Goal: Task Accomplishment & Management: Complete application form

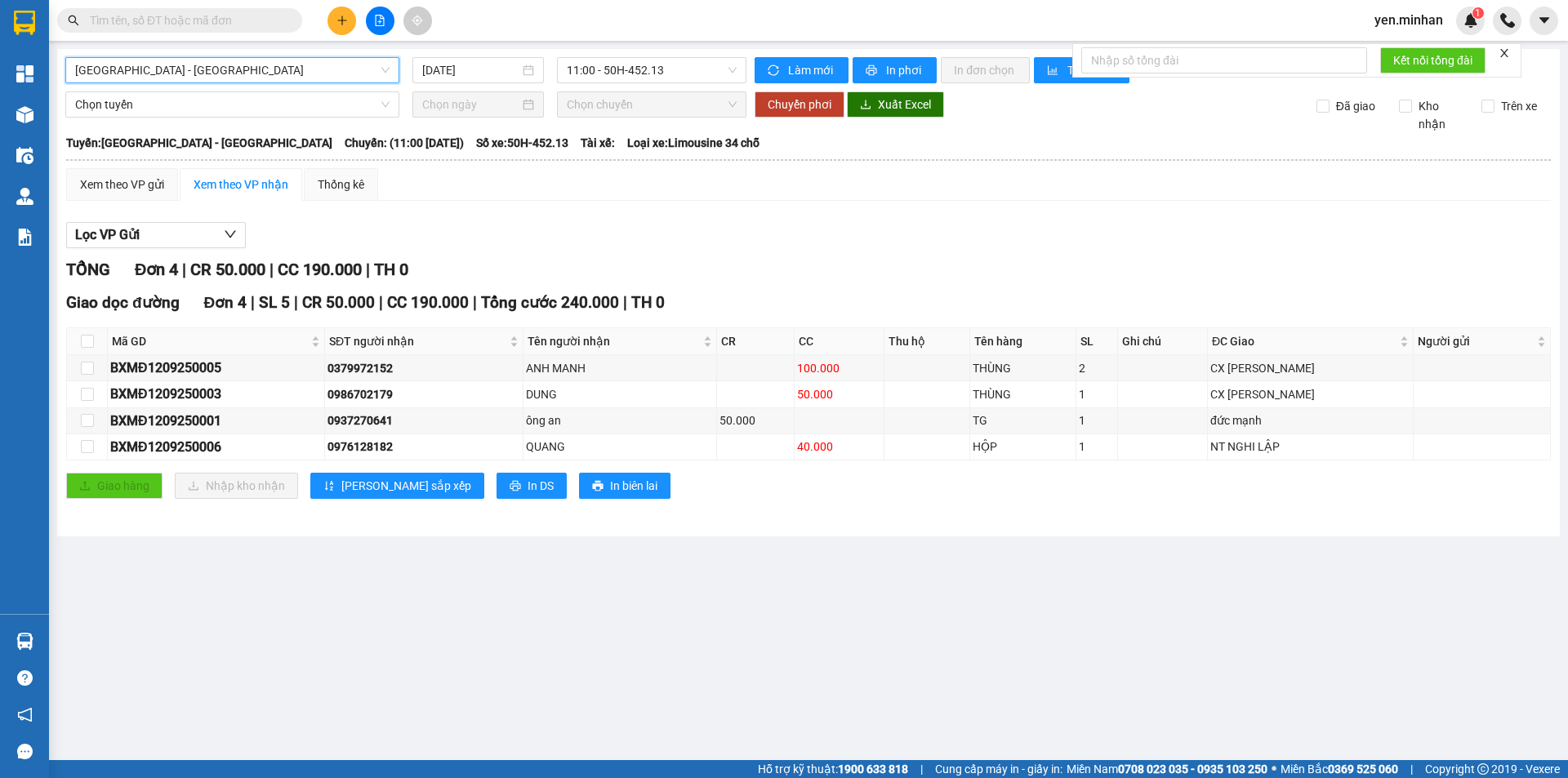
click at [345, 22] on icon "plus" at bounding box center [342, 21] width 12 height 12
click at [418, 74] on div "Tạo đơn hàng" at bounding box center [398, 61] width 122 height 31
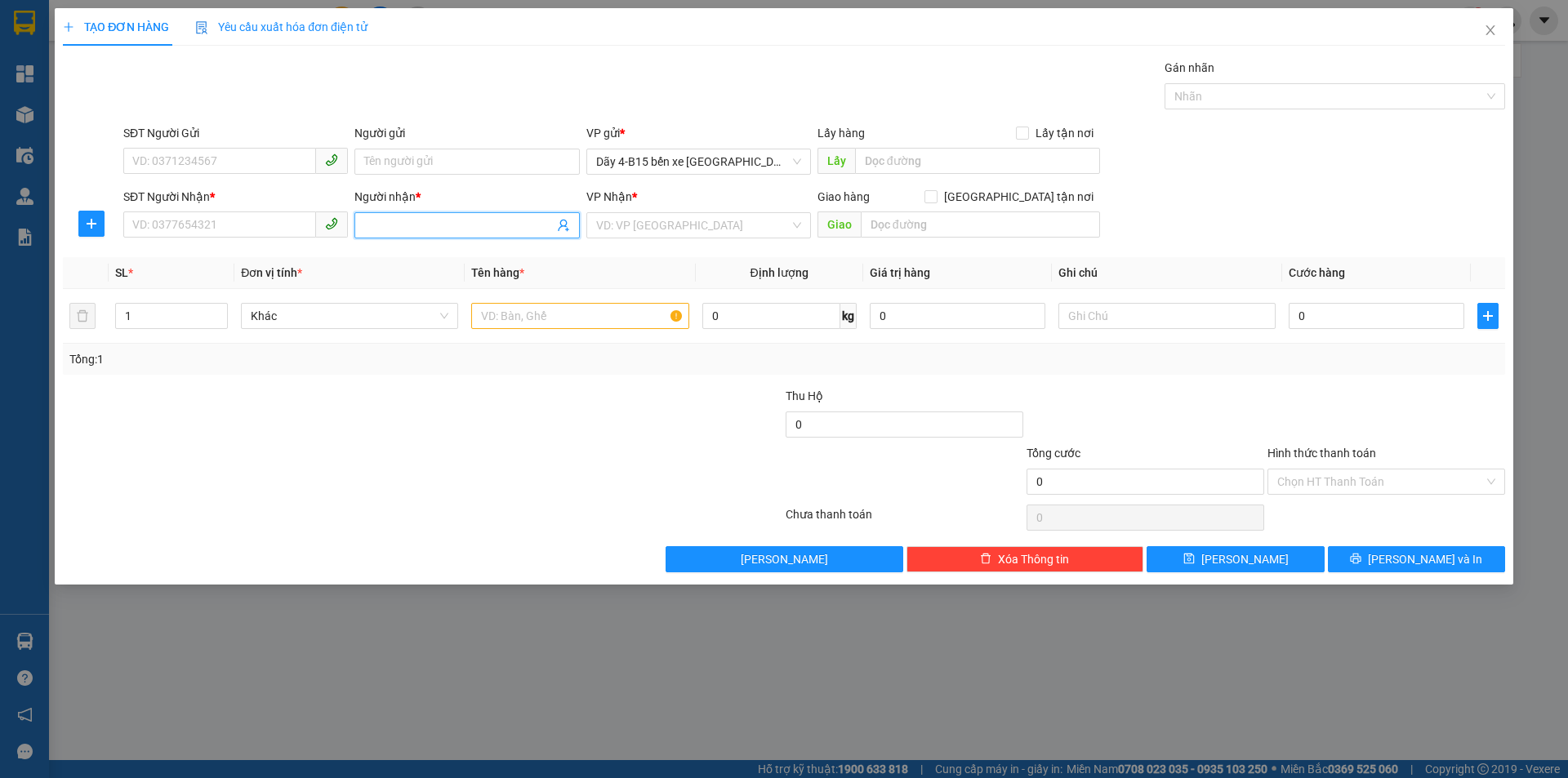
click at [487, 237] on span at bounding box center [466, 225] width 224 height 26
type input "SOÀN"
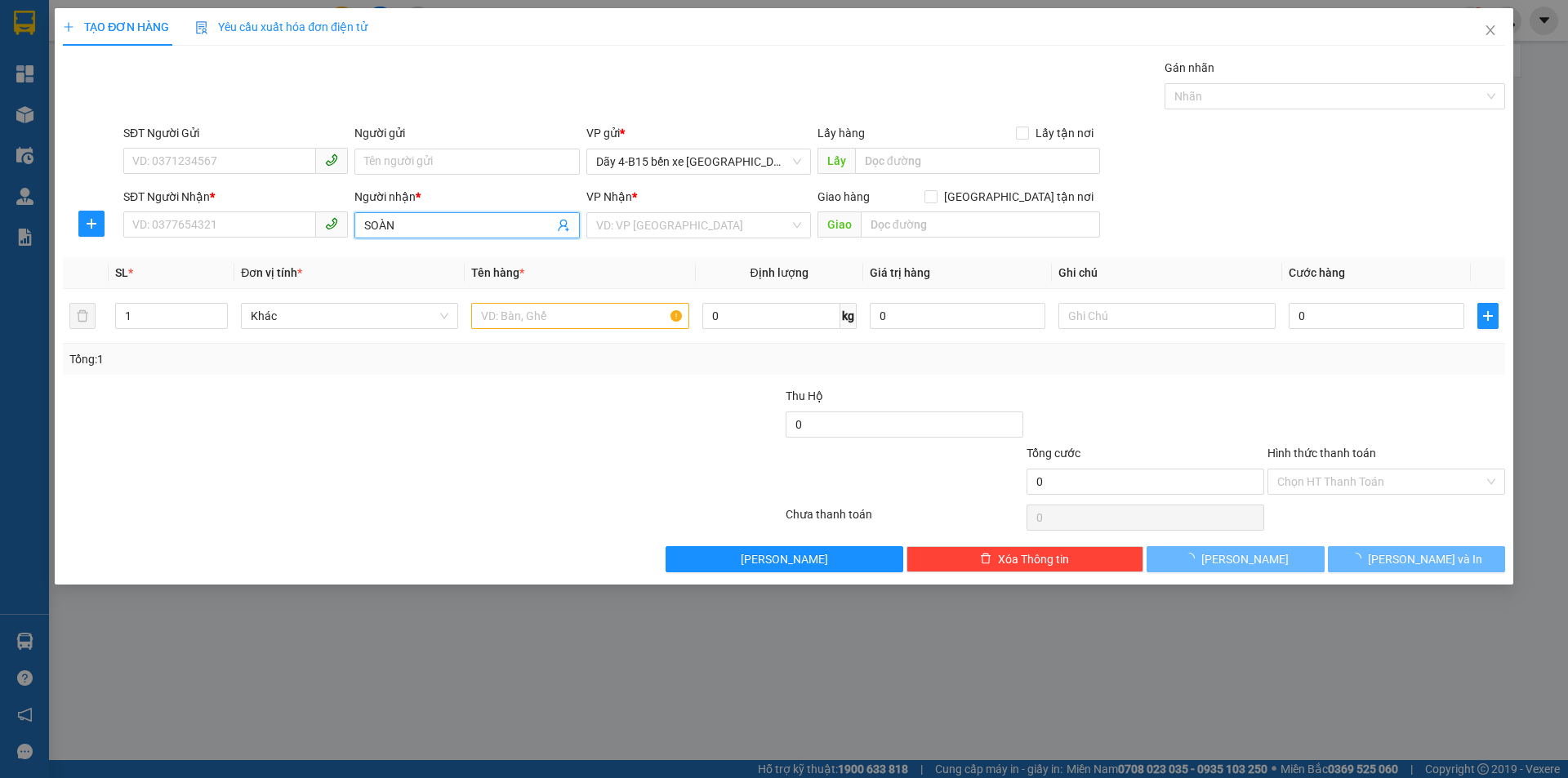
click at [486, 219] on input "SOÀN" at bounding box center [458, 226] width 188 height 18
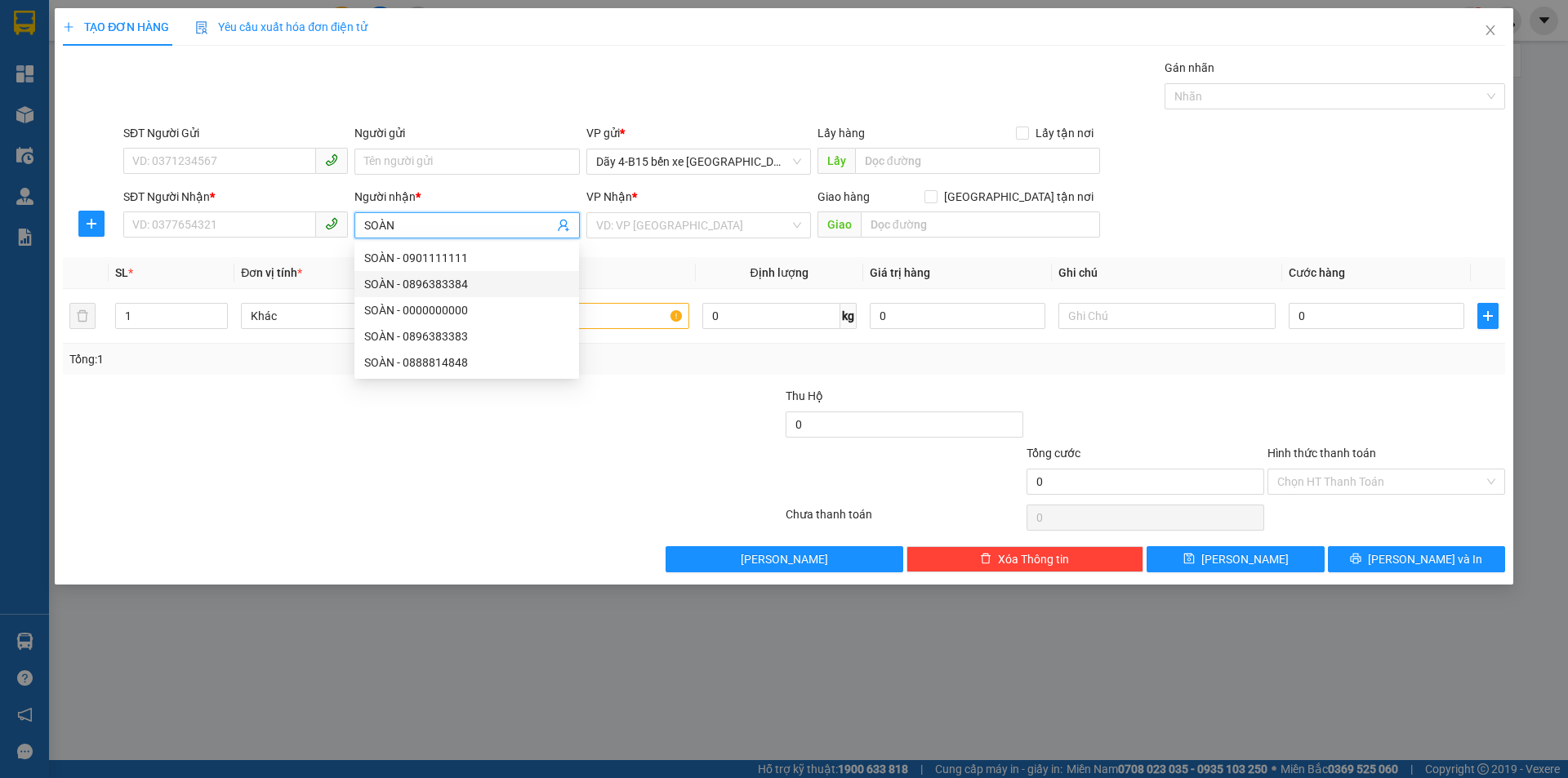
click at [448, 285] on div "SOÀN - 0896383384" at bounding box center [467, 284] width 205 height 18
type input "0896383384"
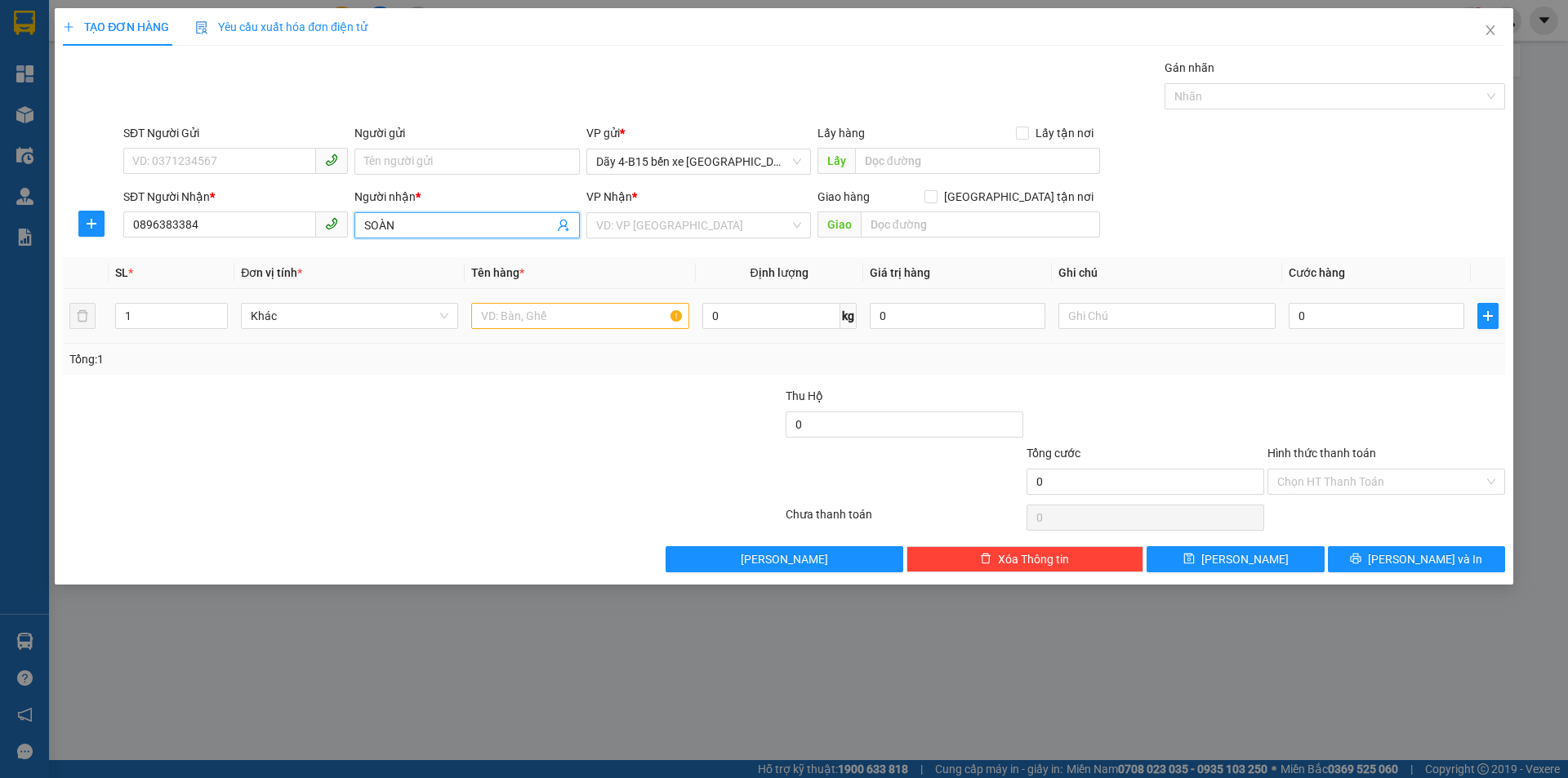
type input "SOÀN"
click at [661, 320] on input "text" at bounding box center [579, 316] width 217 height 26
type input "CỤC"
click at [1455, 318] on input "0" at bounding box center [1376, 316] width 176 height 26
type input "60"
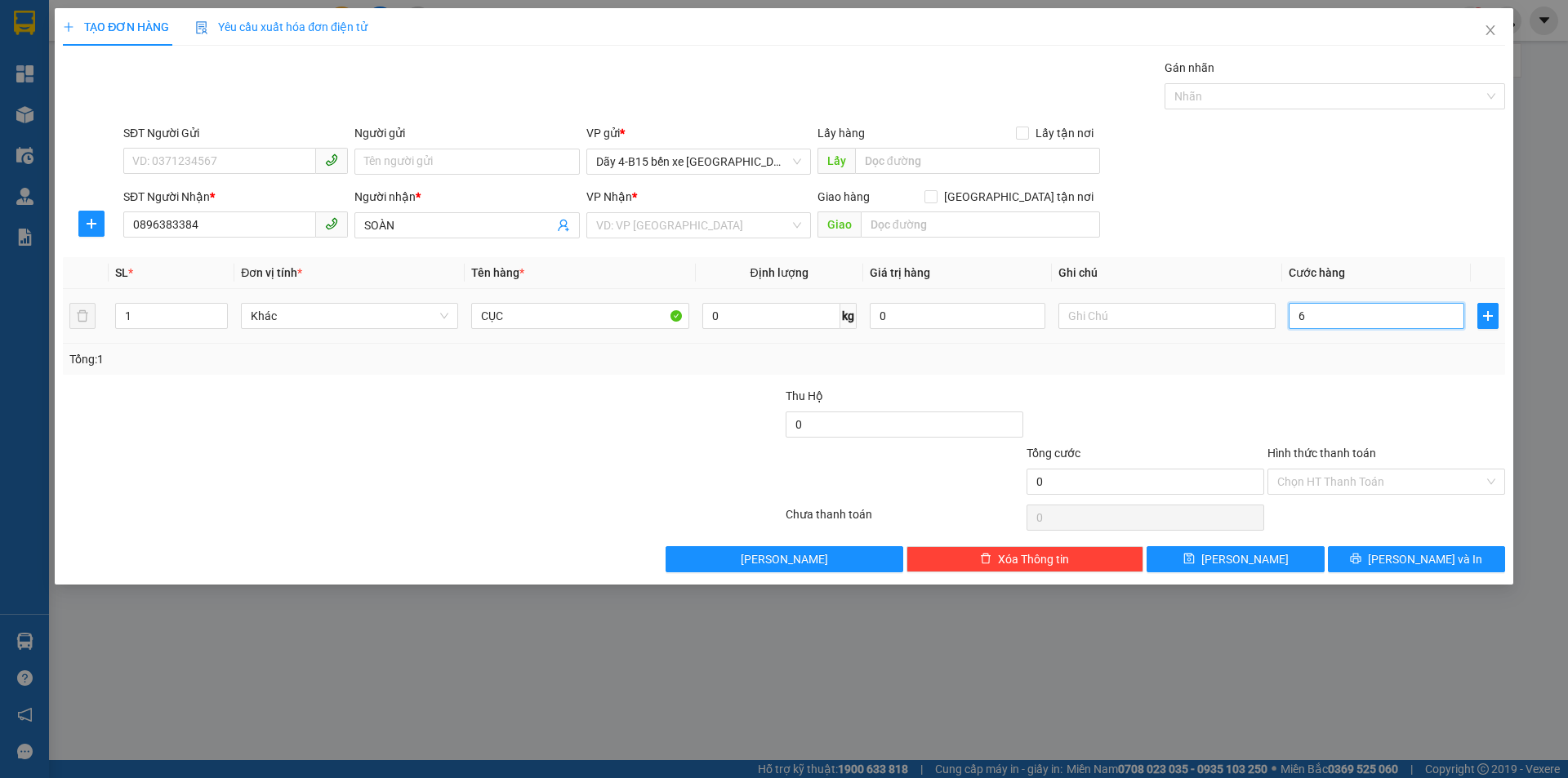
type input "60"
type input "60.000"
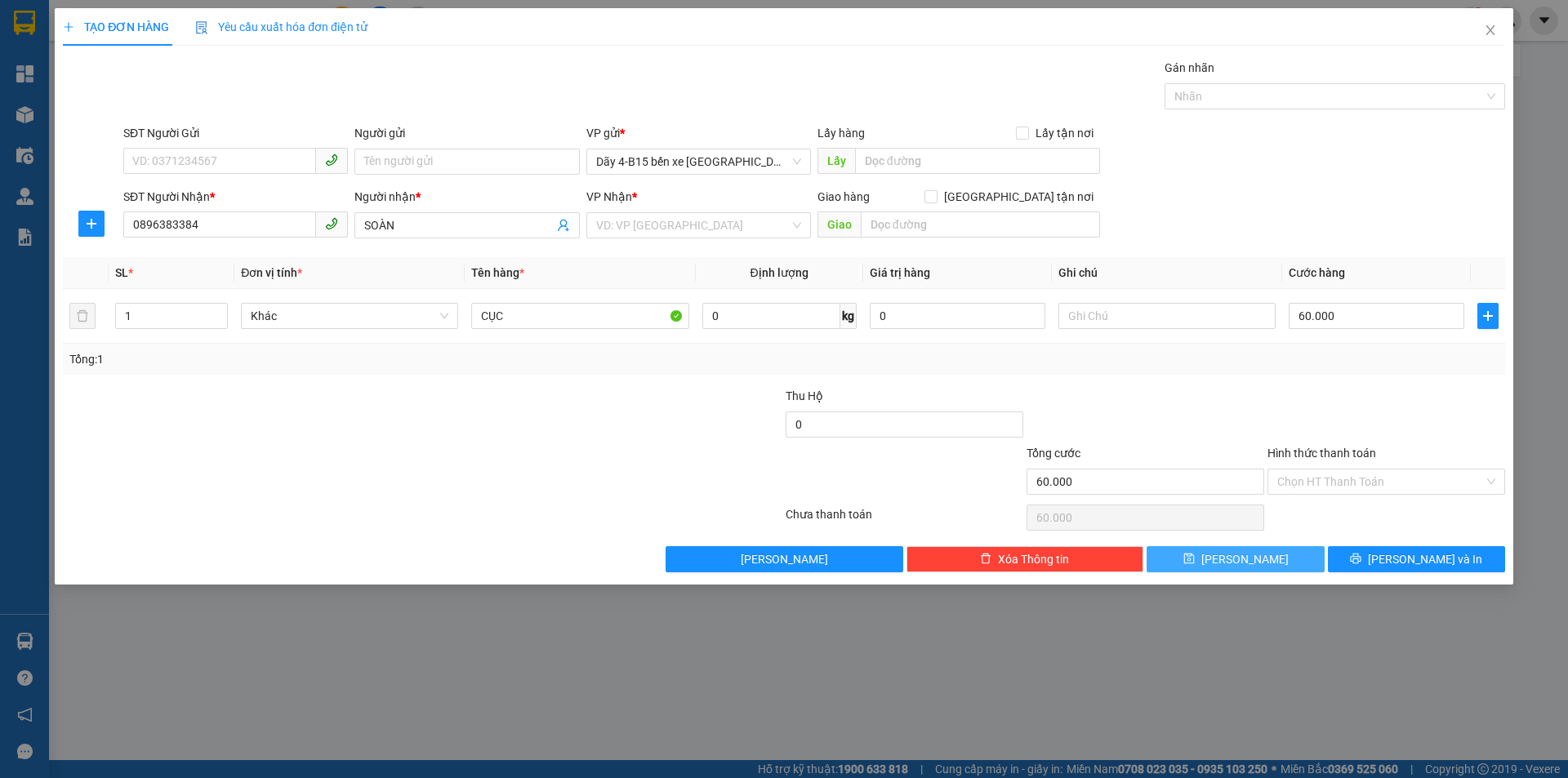
click at [1229, 564] on button "[PERSON_NAME]" at bounding box center [1235, 559] width 177 height 26
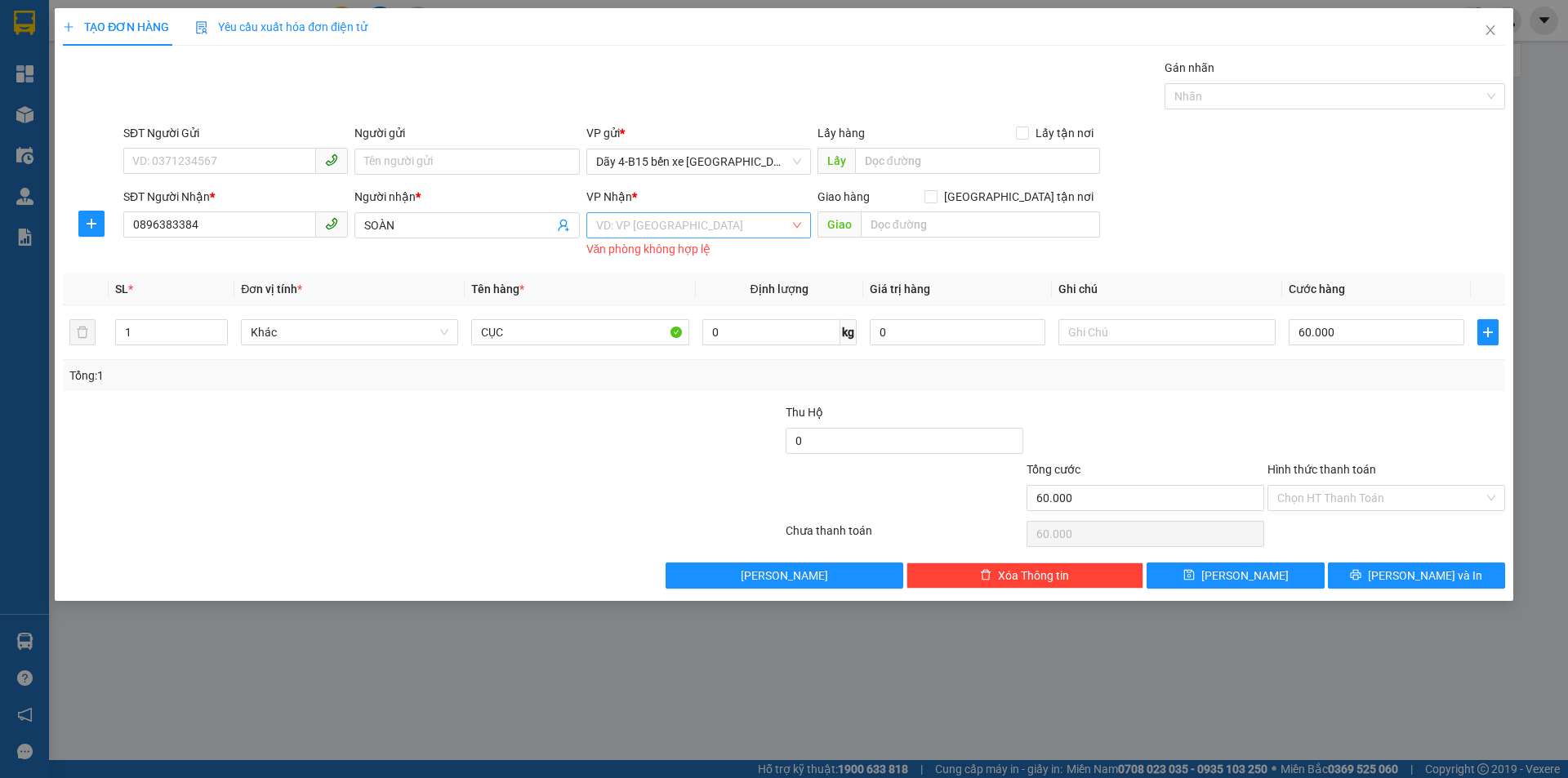
click at [715, 227] on input "search" at bounding box center [692, 225] width 193 height 24
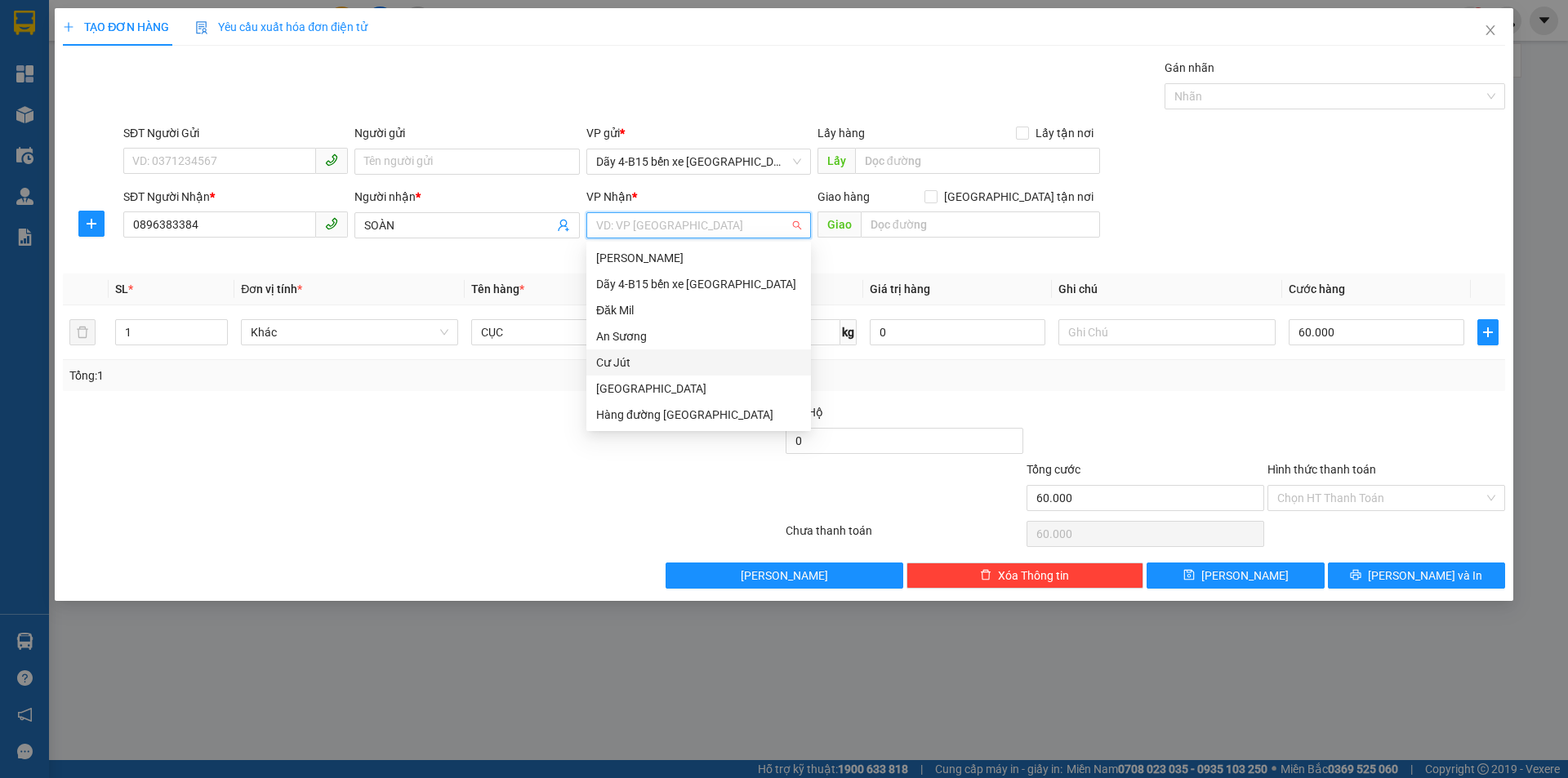
click at [677, 355] on div "Cư Jút" at bounding box center [698, 362] width 205 height 18
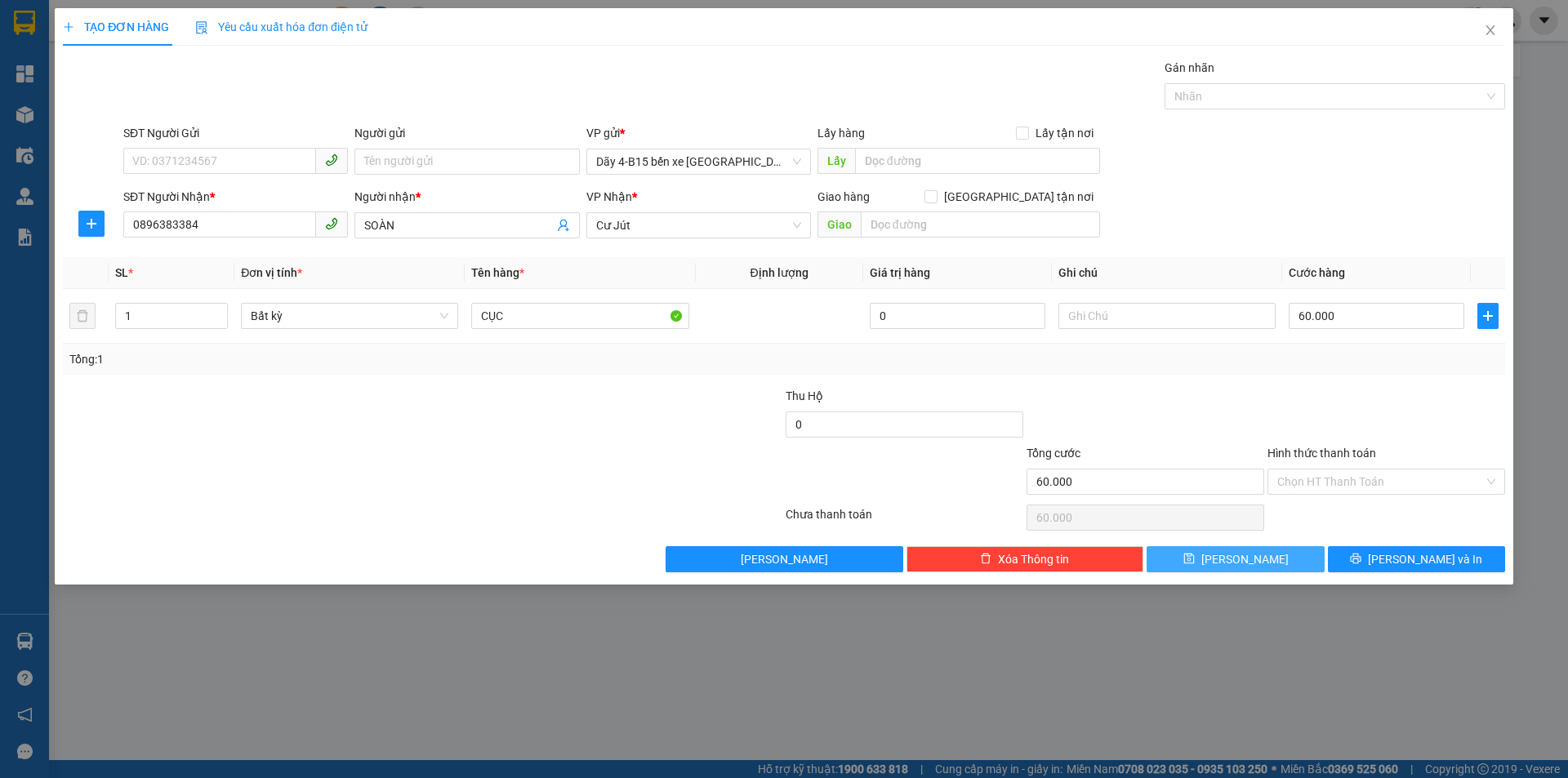
click at [1194, 561] on icon "save" at bounding box center [1188, 558] width 11 height 11
type input "0"
click at [236, 230] on input "SĐT Người Nhận *" at bounding box center [219, 224] width 192 height 26
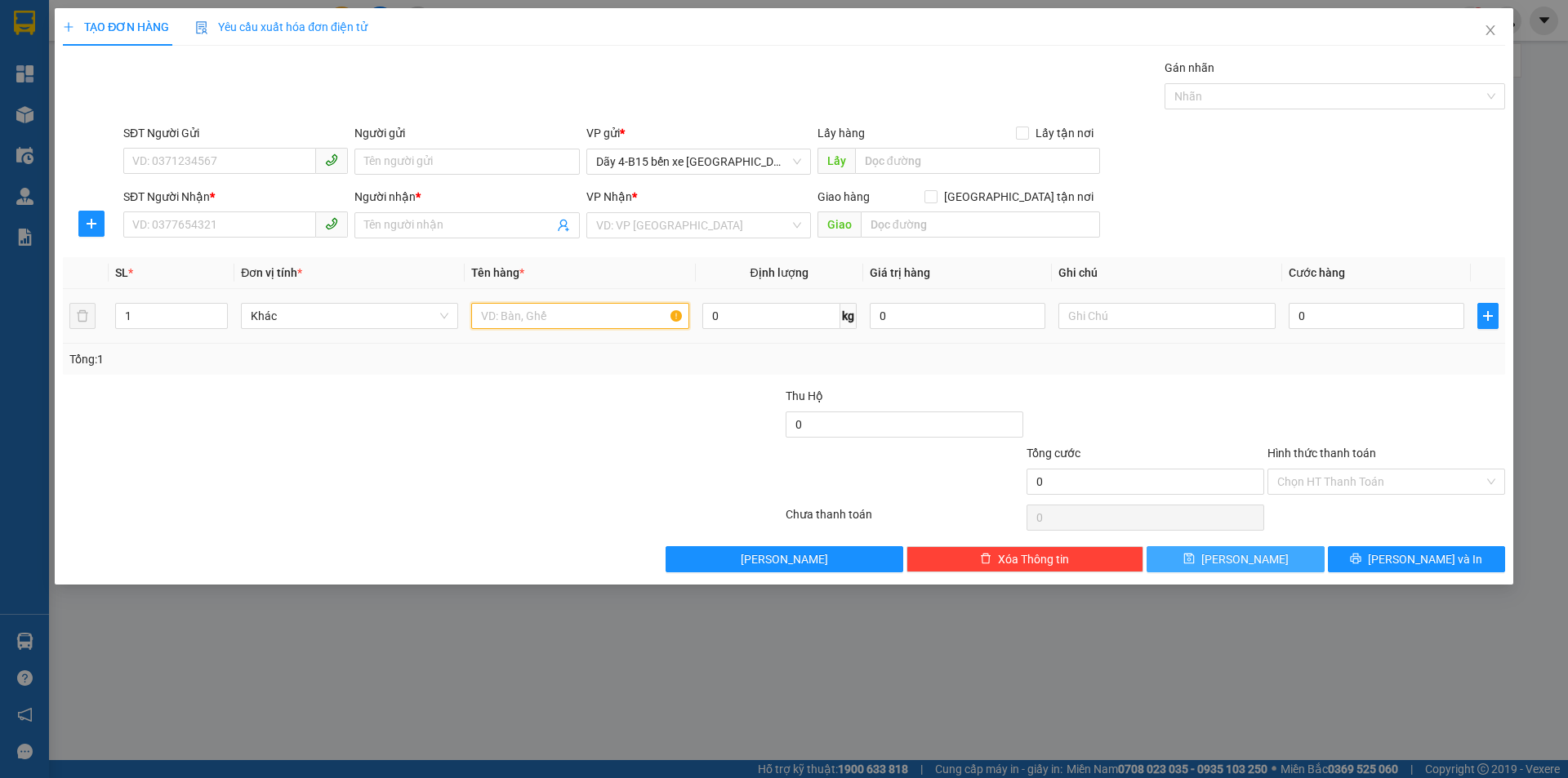
click at [492, 313] on input "text" at bounding box center [579, 316] width 217 height 26
type input "XÔ SƠN"
click at [248, 230] on input "SĐT Người Nhận *" at bounding box center [219, 224] width 192 height 26
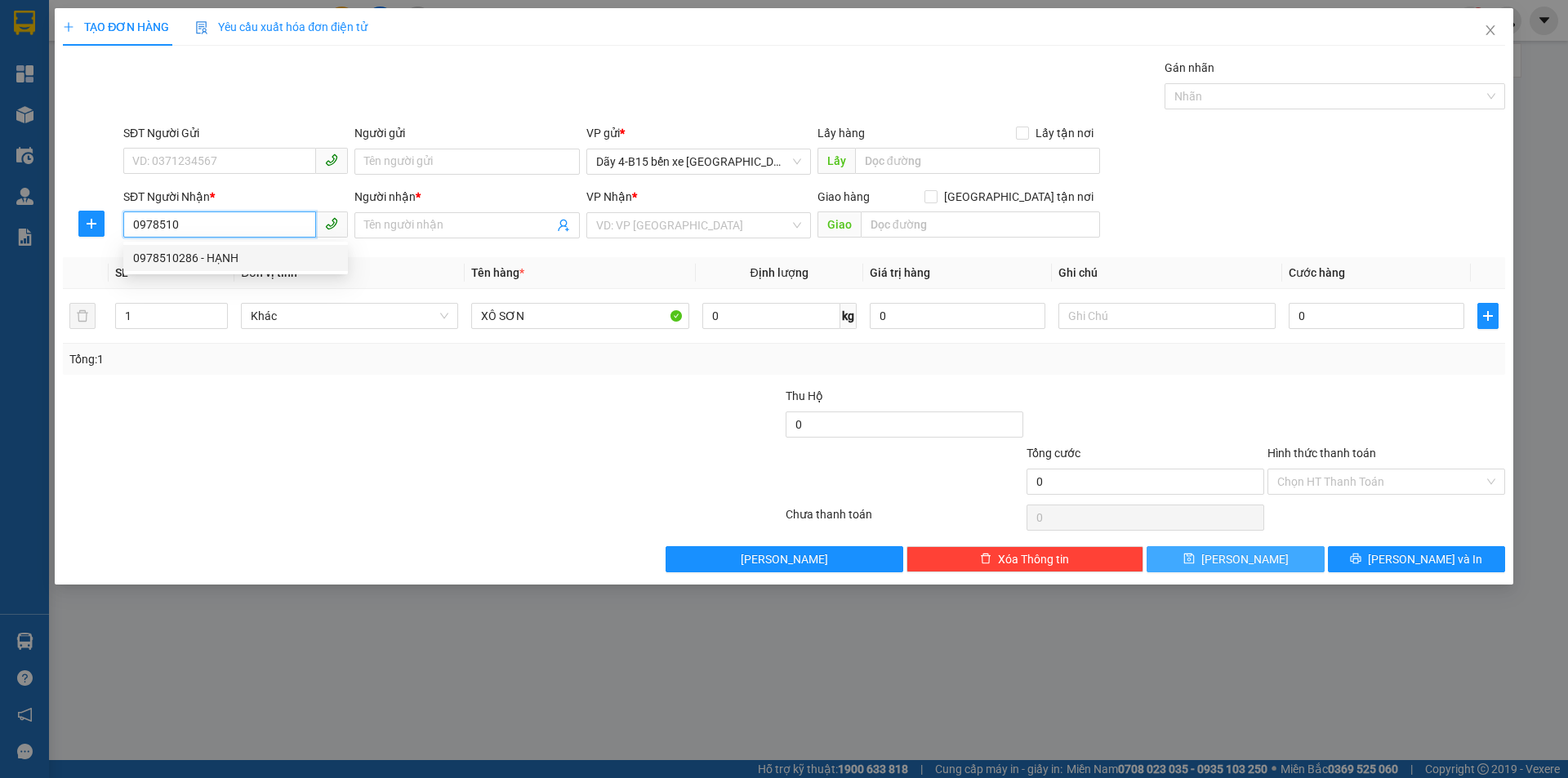
click at [252, 260] on div "0978510286 - HẠNH" at bounding box center [236, 258] width 205 height 18
type input "0978510286"
type input "HẠNH"
type input "0978510286"
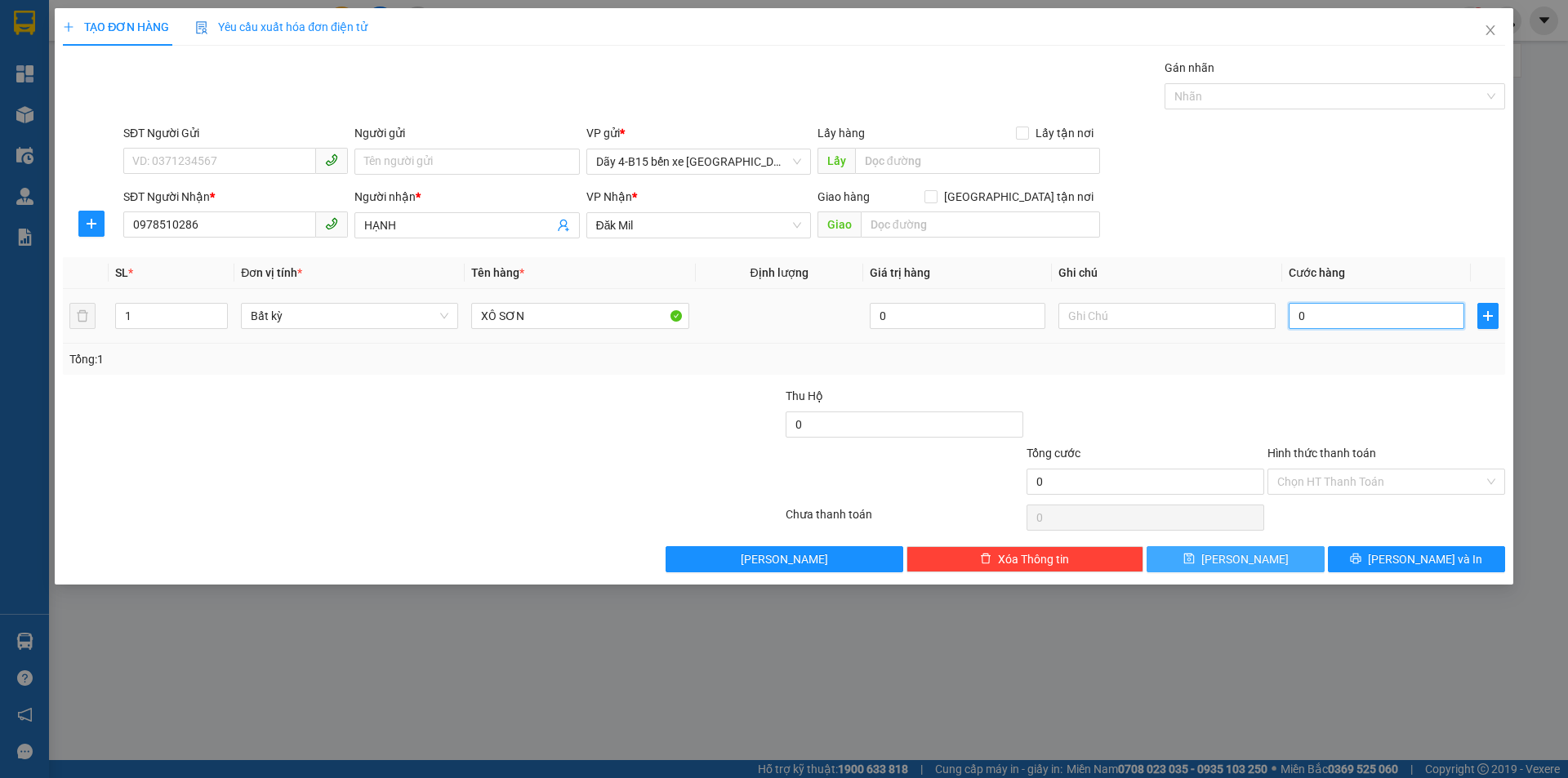
click at [1319, 315] on input "0" at bounding box center [1376, 316] width 176 height 26
type input "3"
type input "30"
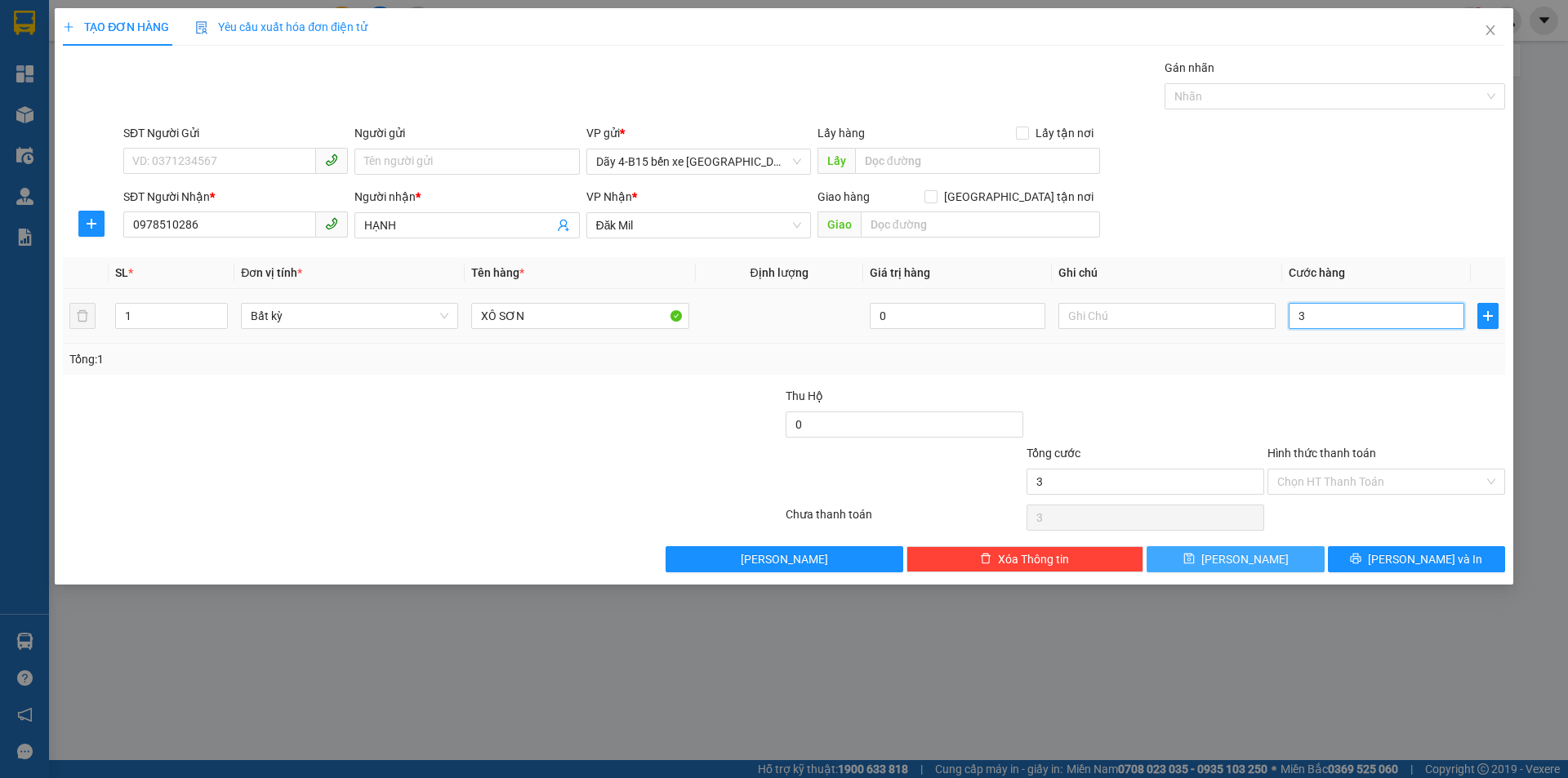
type input "30"
type input "30.000"
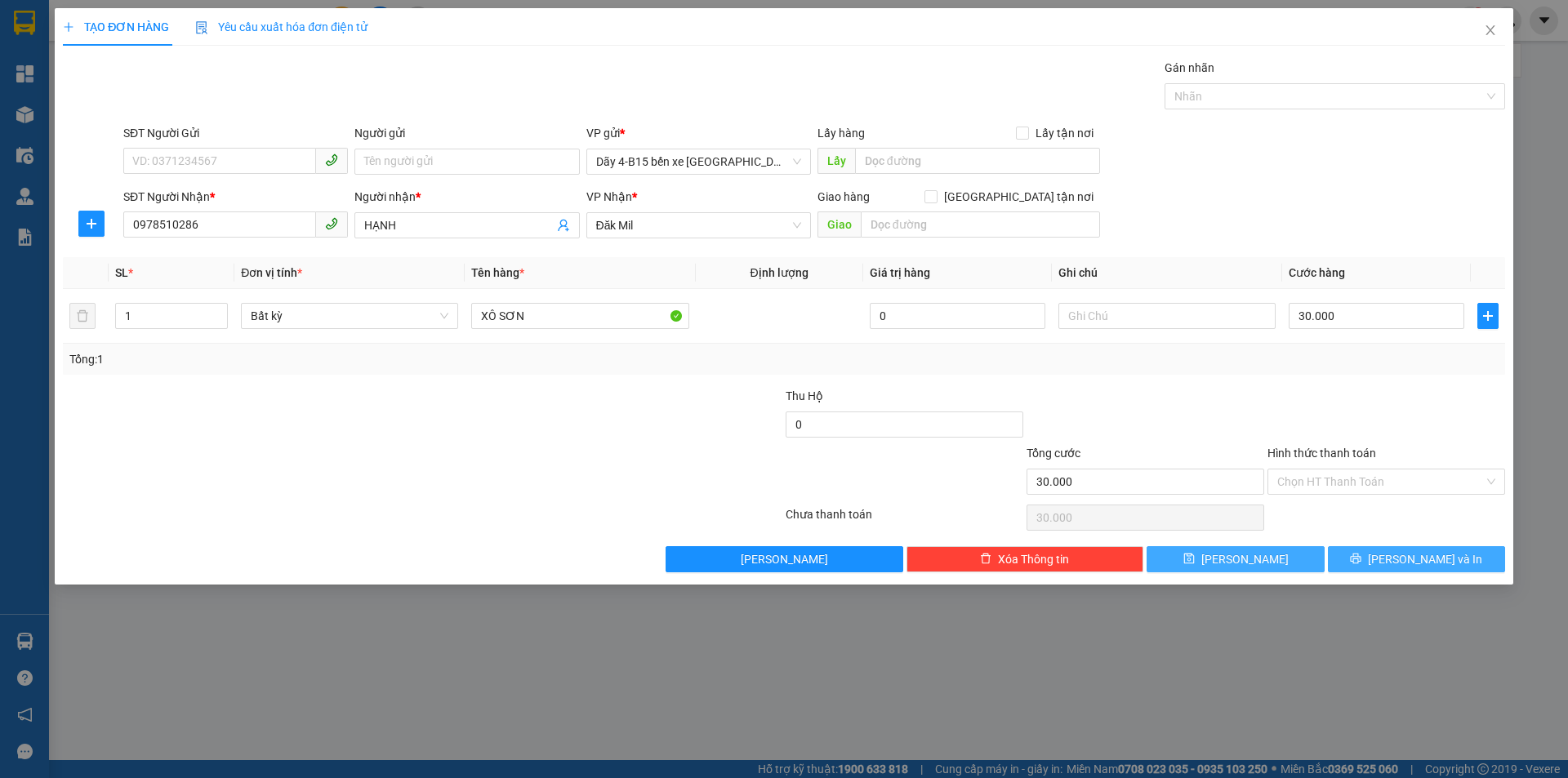
click at [1361, 562] on icon "printer" at bounding box center [1356, 558] width 12 height 12
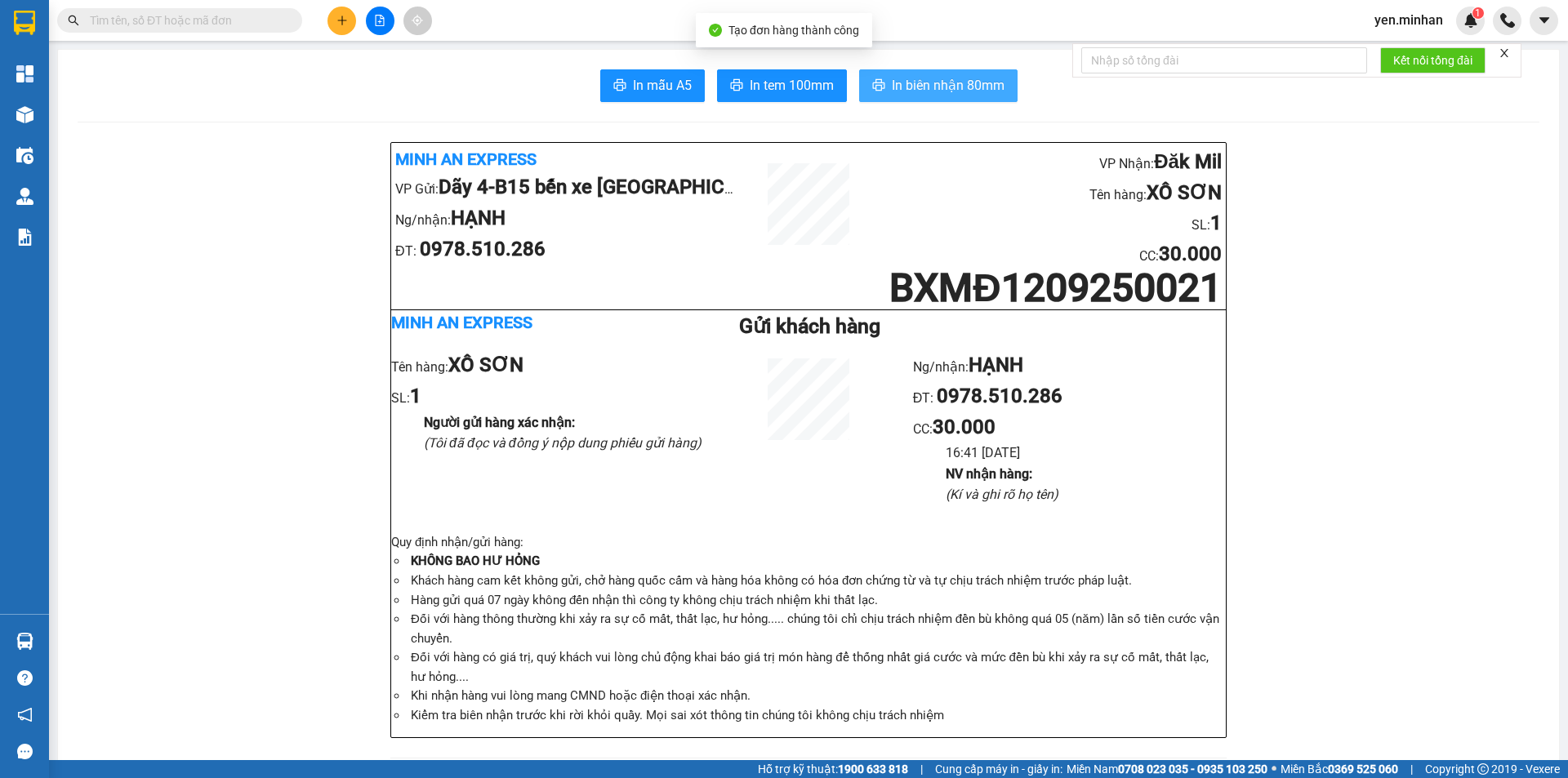
click at [912, 82] on span "In biên nhận 80mm" at bounding box center [947, 85] width 112 height 20
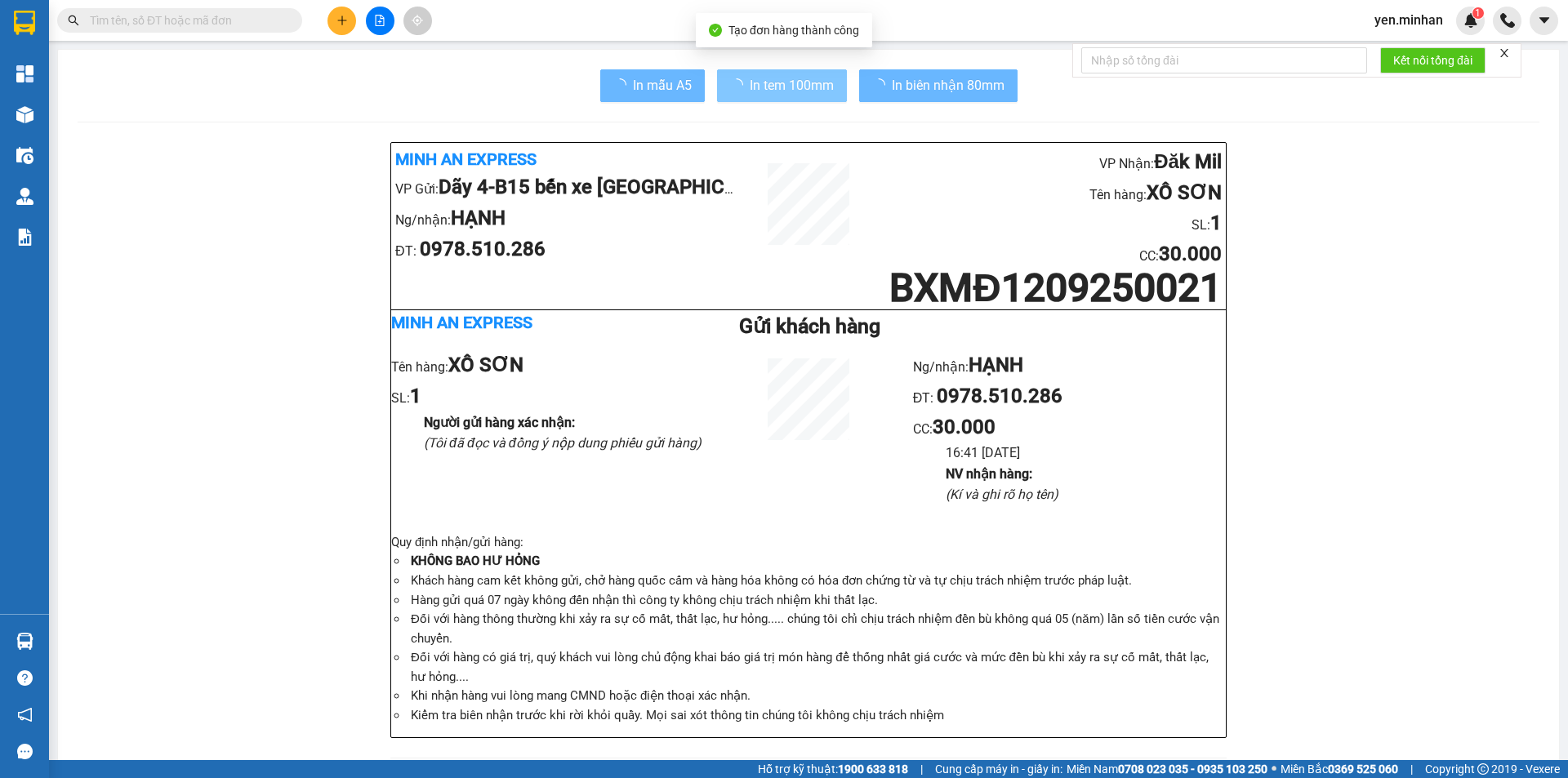
drag, startPoint x: 750, startPoint y: 98, endPoint x: 741, endPoint y: 98, distance: 9.0
click at [749, 98] on button "In tem 100mm" at bounding box center [782, 85] width 130 height 32
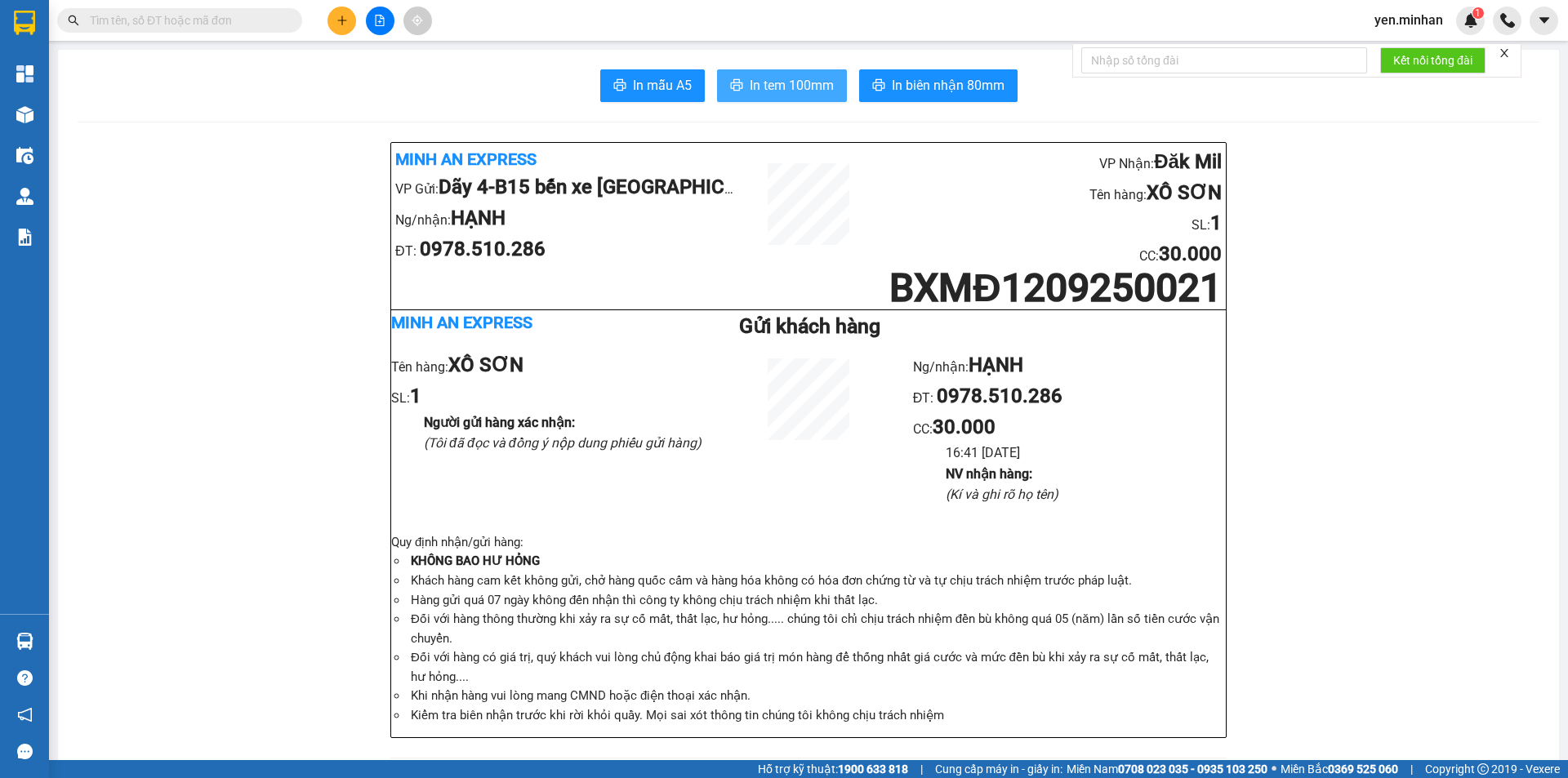
click at [761, 84] on span "In tem 100mm" at bounding box center [791, 85] width 84 height 20
click at [347, 20] on button at bounding box center [342, 21] width 28 height 28
click at [391, 75] on div "Tạo đơn hàng" at bounding box center [398, 61] width 122 height 31
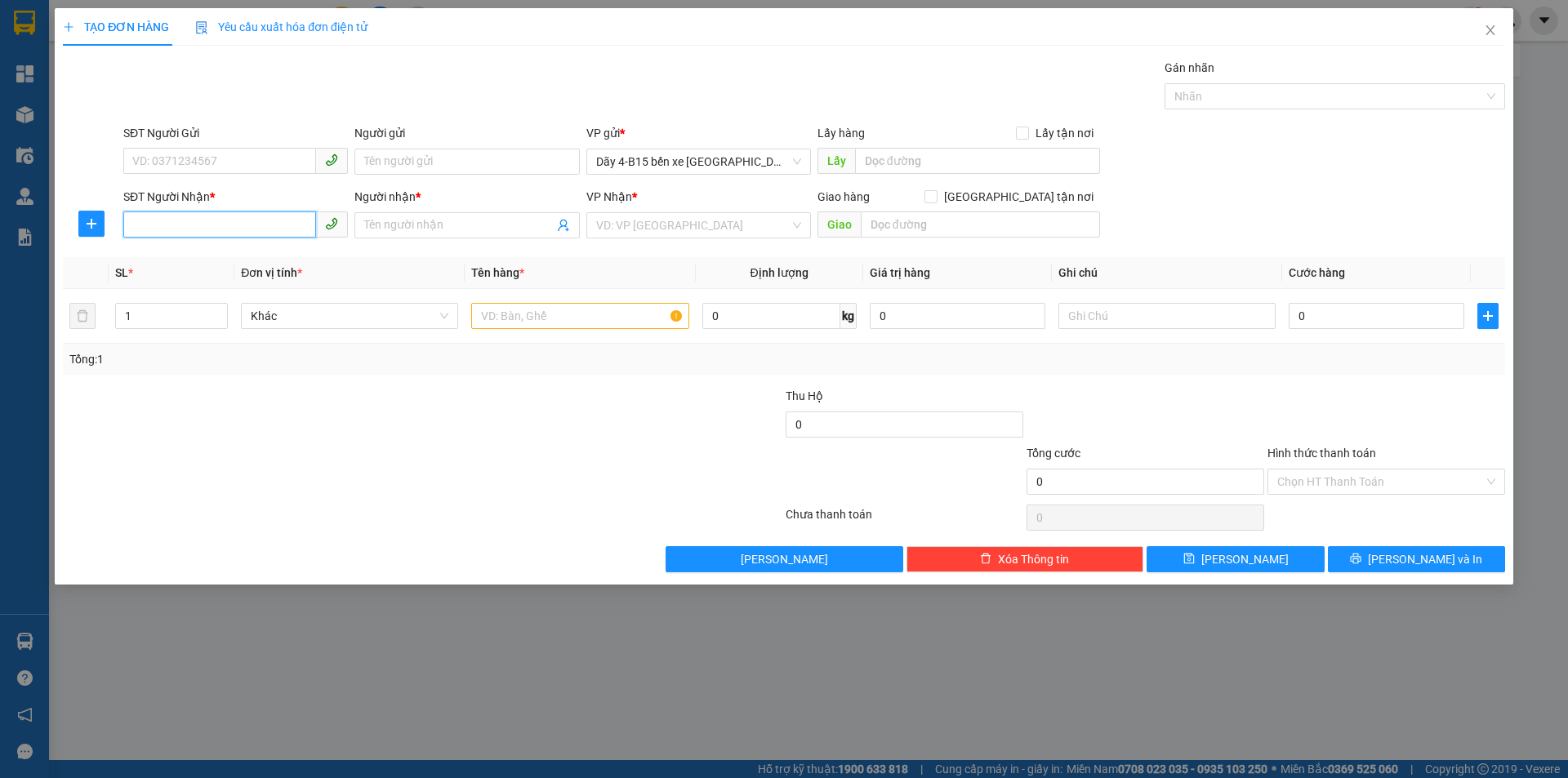
click at [271, 227] on input "SĐT Người Nhận *" at bounding box center [219, 224] width 192 height 26
type input "0353200237"
click at [652, 230] on input "search" at bounding box center [692, 225] width 193 height 24
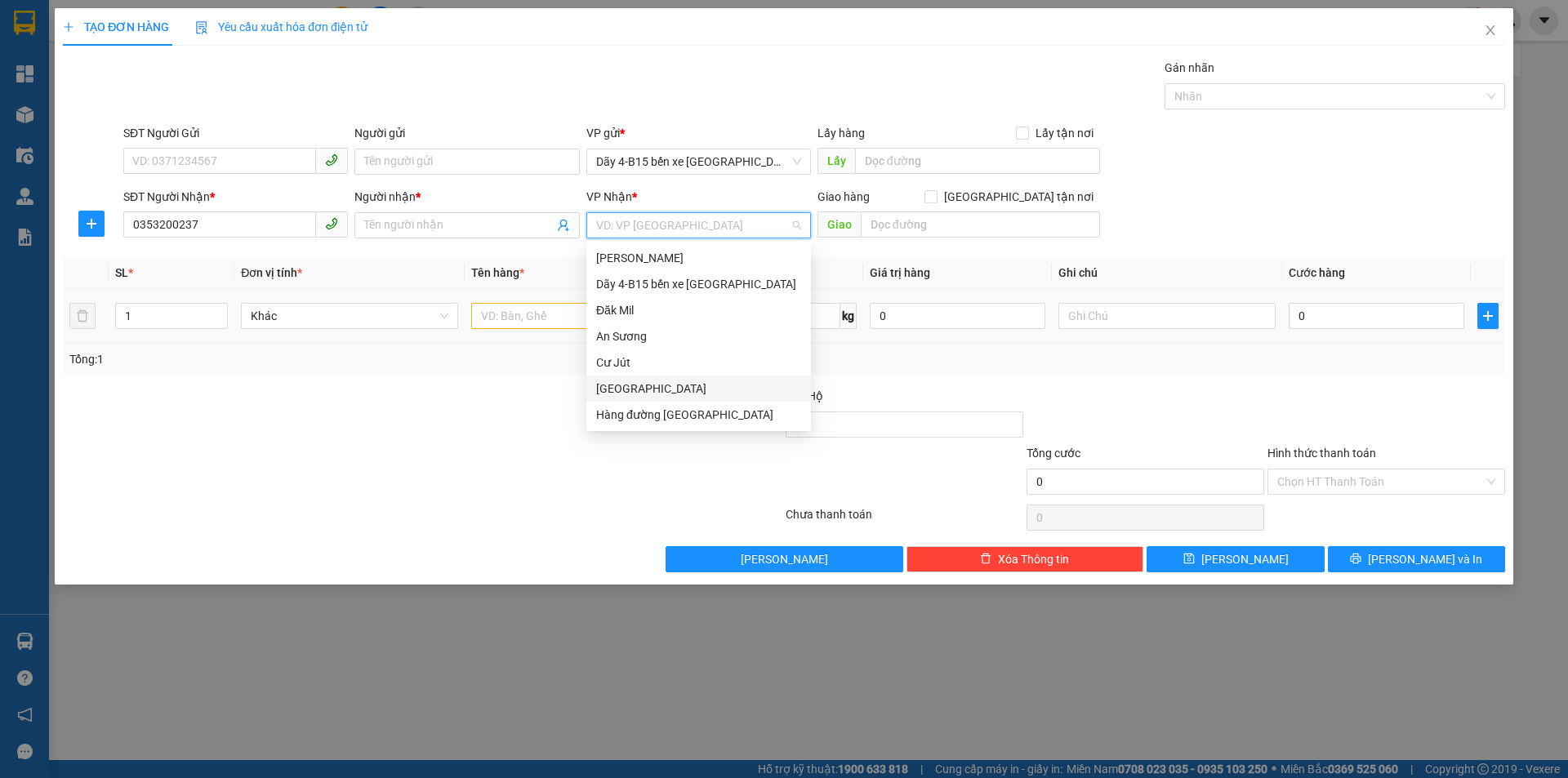
click at [659, 388] on div "[GEOGRAPHIC_DATA]" at bounding box center [698, 389] width 205 height 18
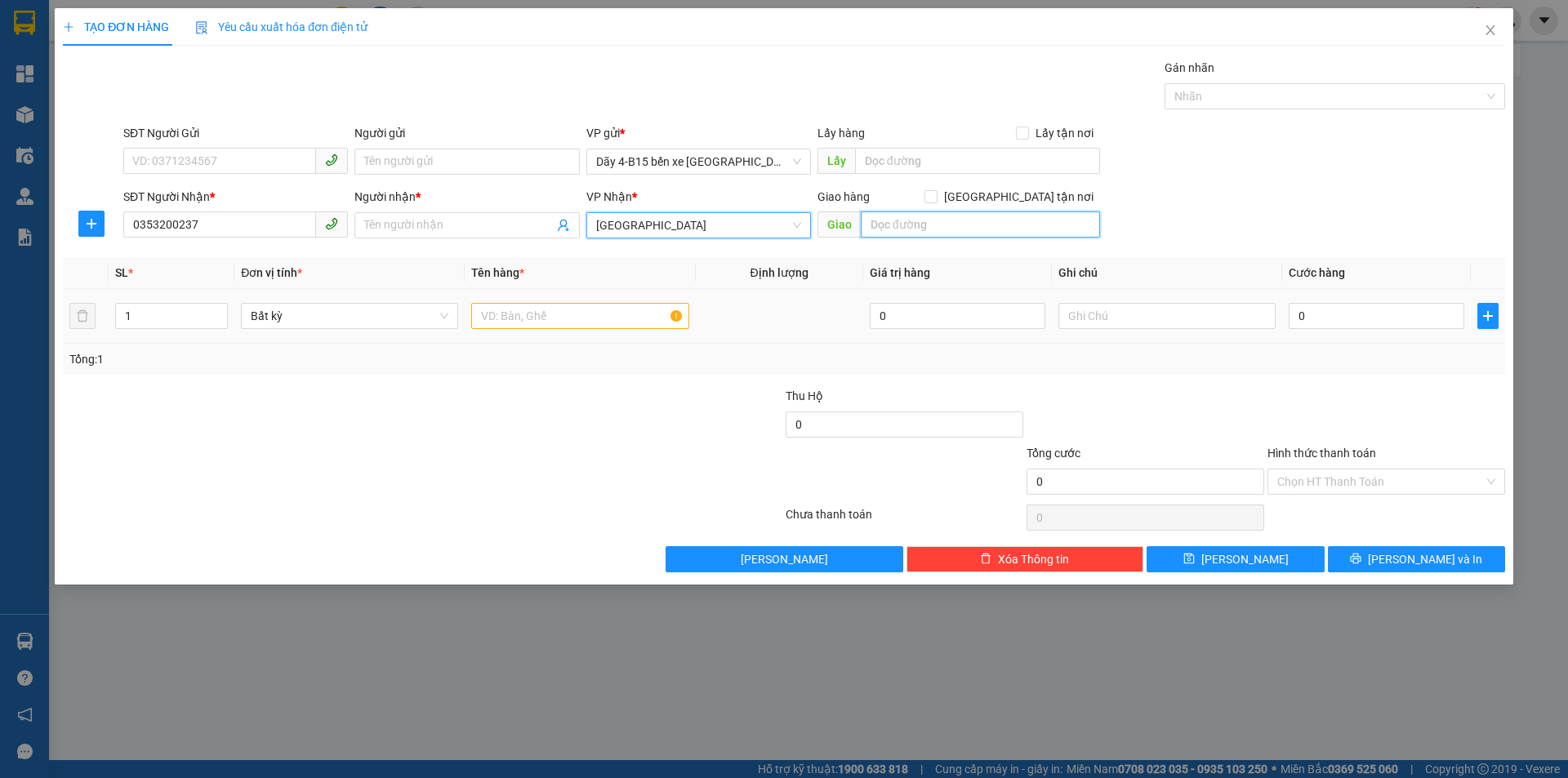
click at [926, 217] on input "text" at bounding box center [980, 224] width 239 height 26
type input "DAK GẰN"
click at [497, 230] on input "Người nhận *" at bounding box center [458, 226] width 188 height 18
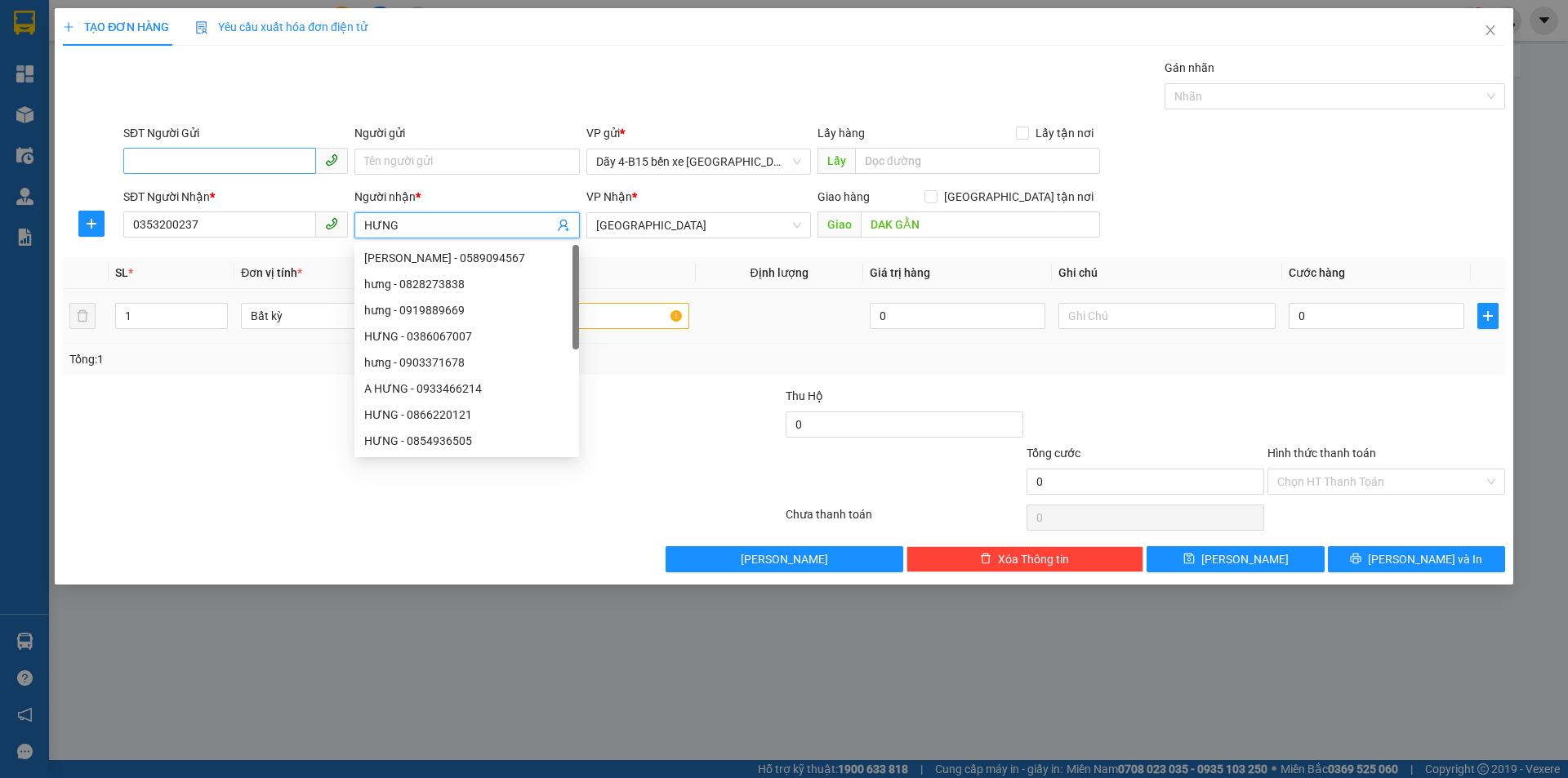
type input "HƯNG"
click at [240, 162] on input "SĐT Người Gửi" at bounding box center [219, 160] width 192 height 26
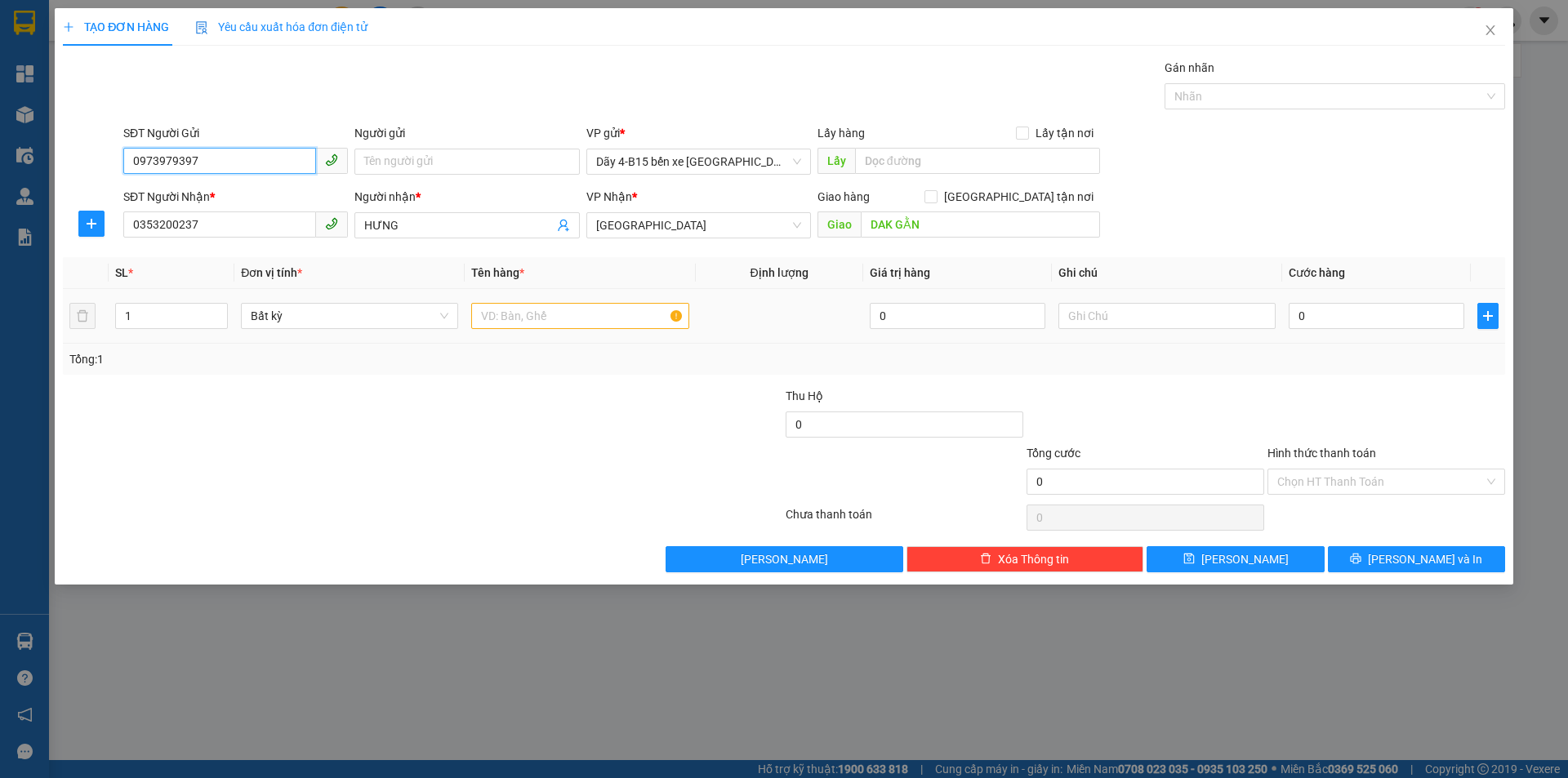
type input "0973979397"
click at [626, 313] on input "text" at bounding box center [579, 316] width 217 height 26
type input "[GEOGRAPHIC_DATA]"
click at [1353, 321] on input "0" at bounding box center [1376, 316] width 176 height 26
type input "5"
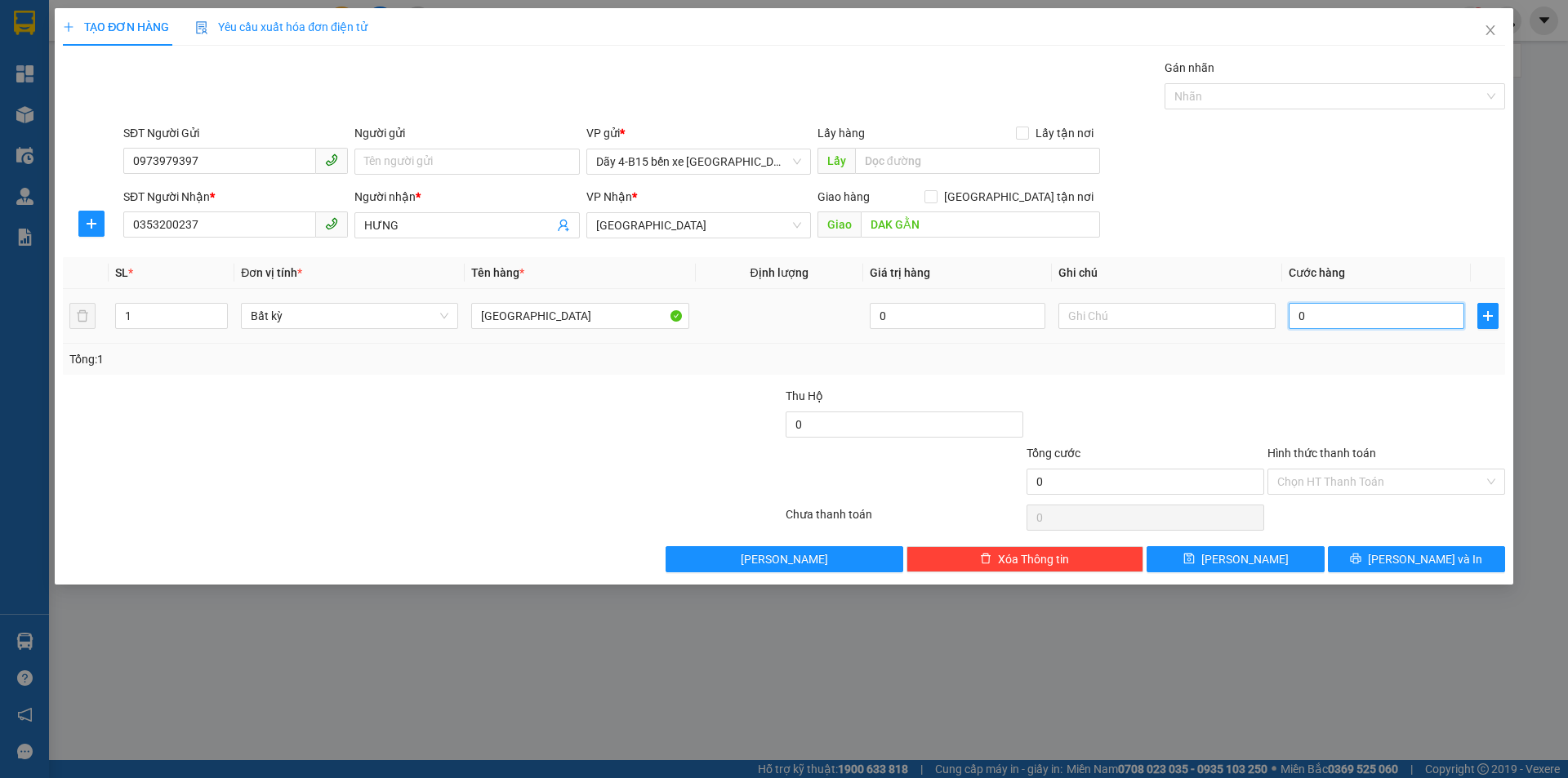
type input "5"
type input "50"
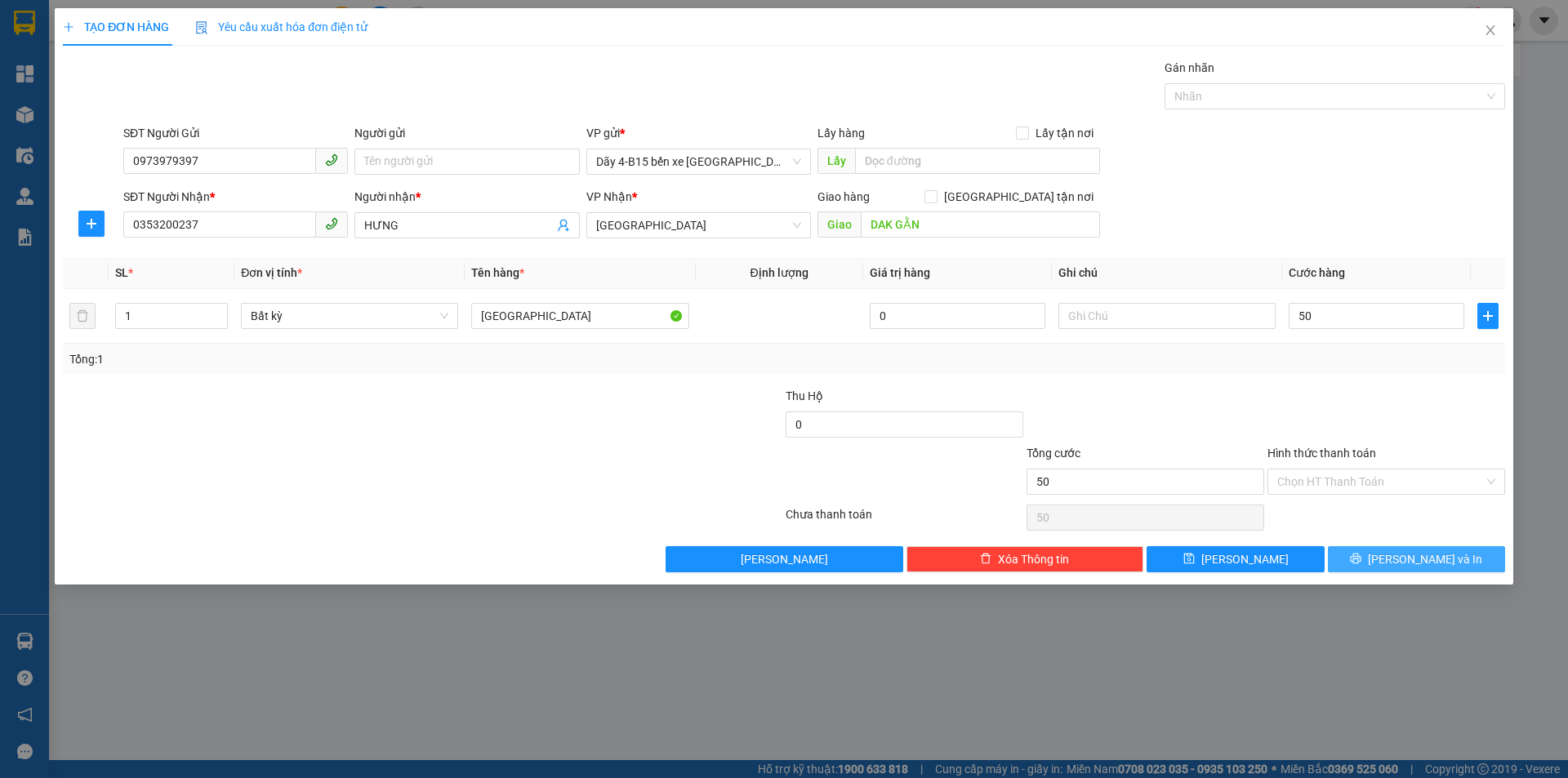
type input "50.000"
click at [1437, 561] on span "[PERSON_NAME] và In" at bounding box center [1424, 560] width 114 height 18
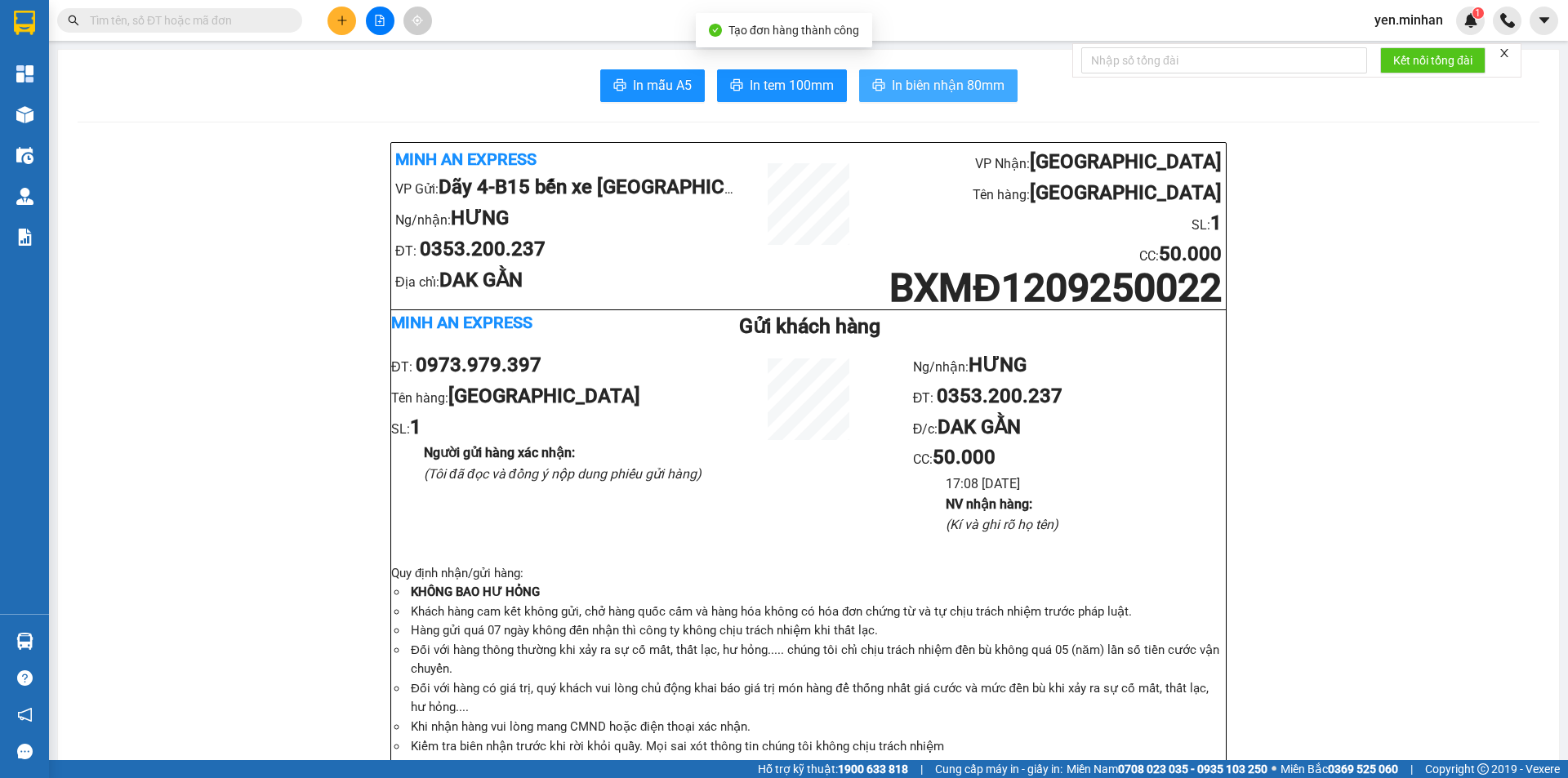
click at [901, 81] on span "In biên nhận 80mm" at bounding box center [947, 85] width 112 height 20
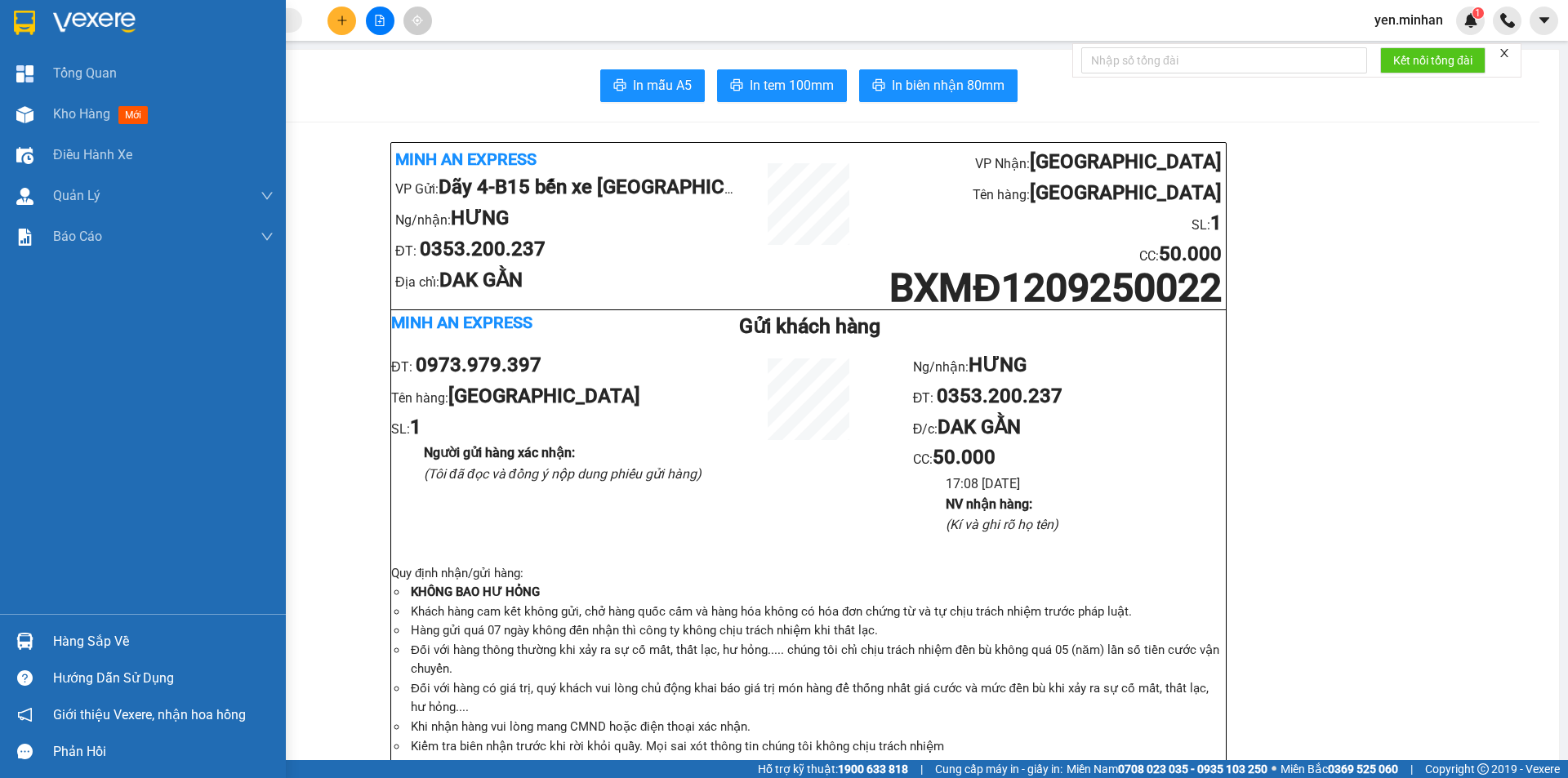
click at [32, 20] on img at bounding box center [24, 22] width 21 height 24
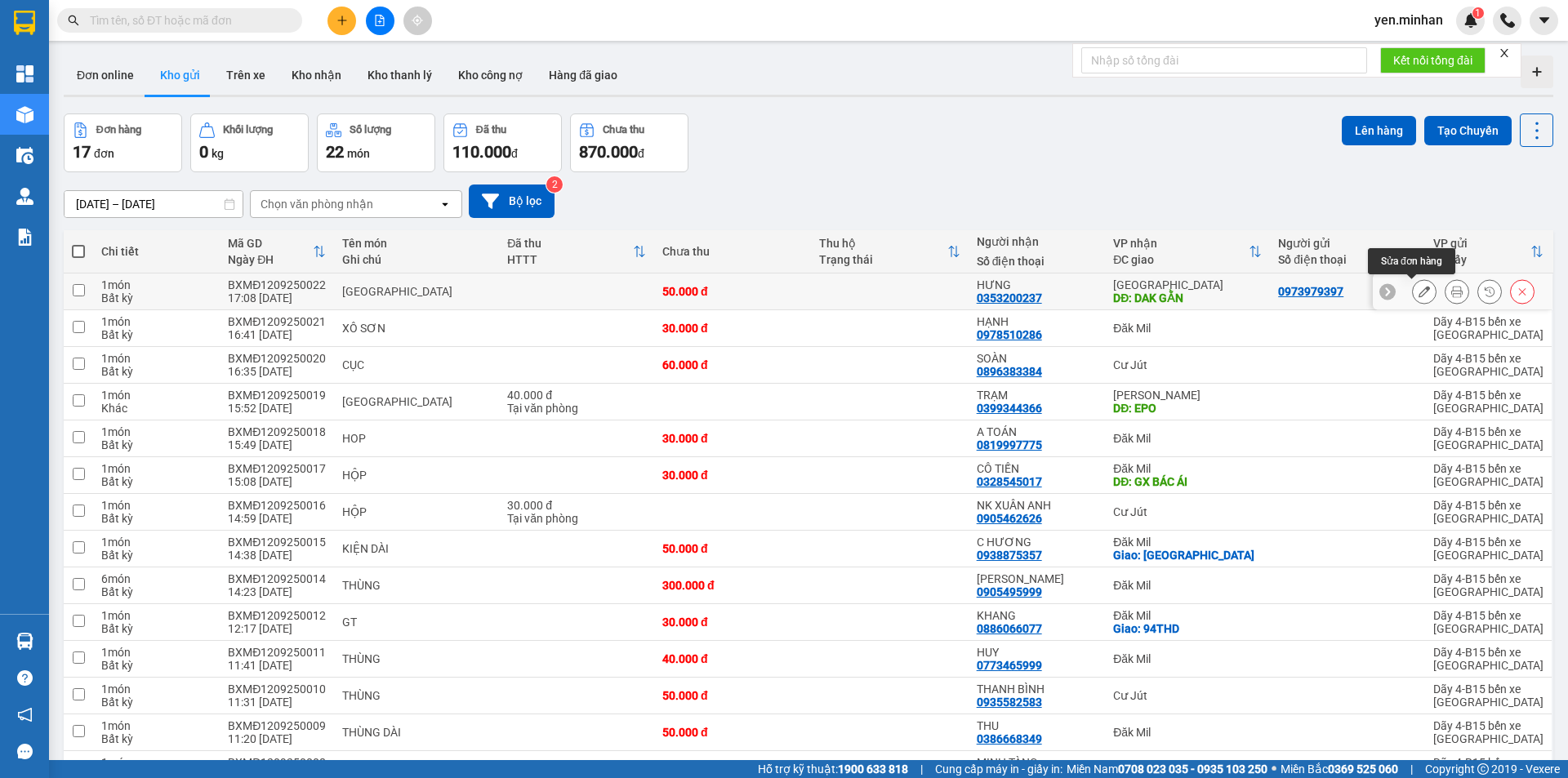
click at [1420, 292] on button at bounding box center [1423, 292] width 22 height 28
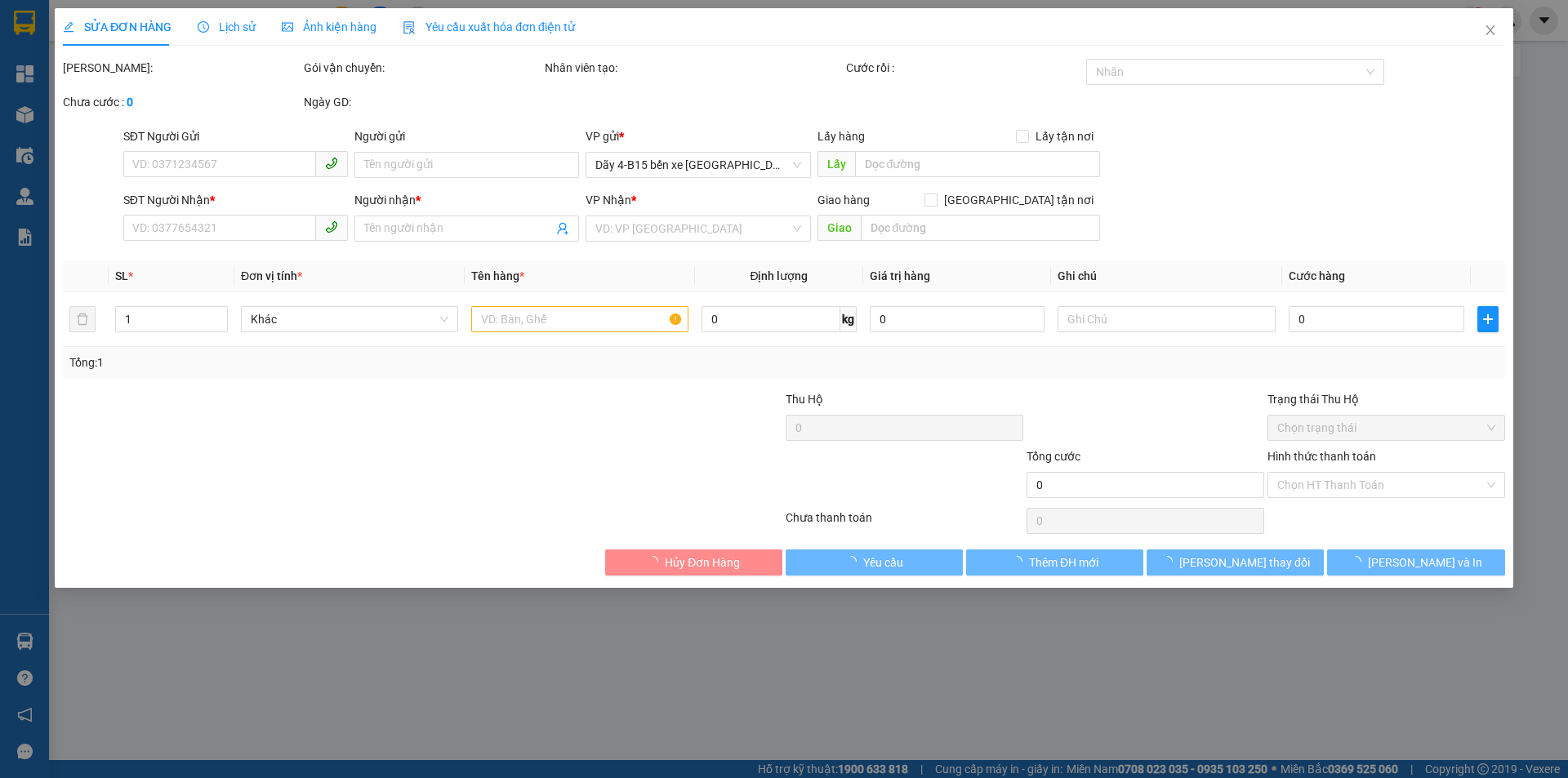
type input "0973979397"
type input "0353200237"
type input "HƯNG"
type input "DAK GẰN"
type input "50.000"
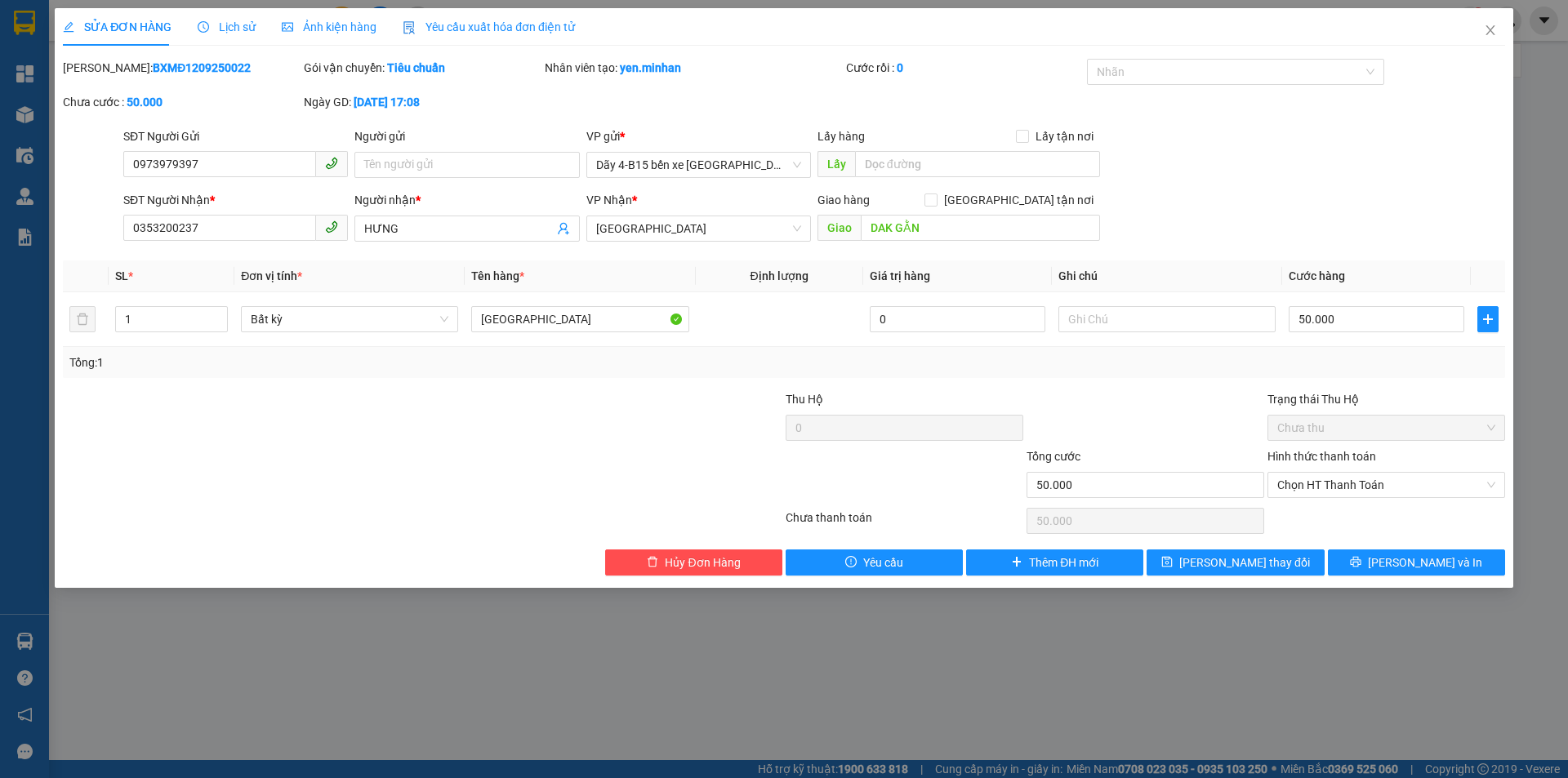
click at [1361, 500] on div "Hình thức thanh toán Chọn HT Thanh Toán" at bounding box center [1386, 476] width 237 height 57
click at [1356, 487] on span "Chọn HT Thanh Toán" at bounding box center [1386, 484] width 218 height 24
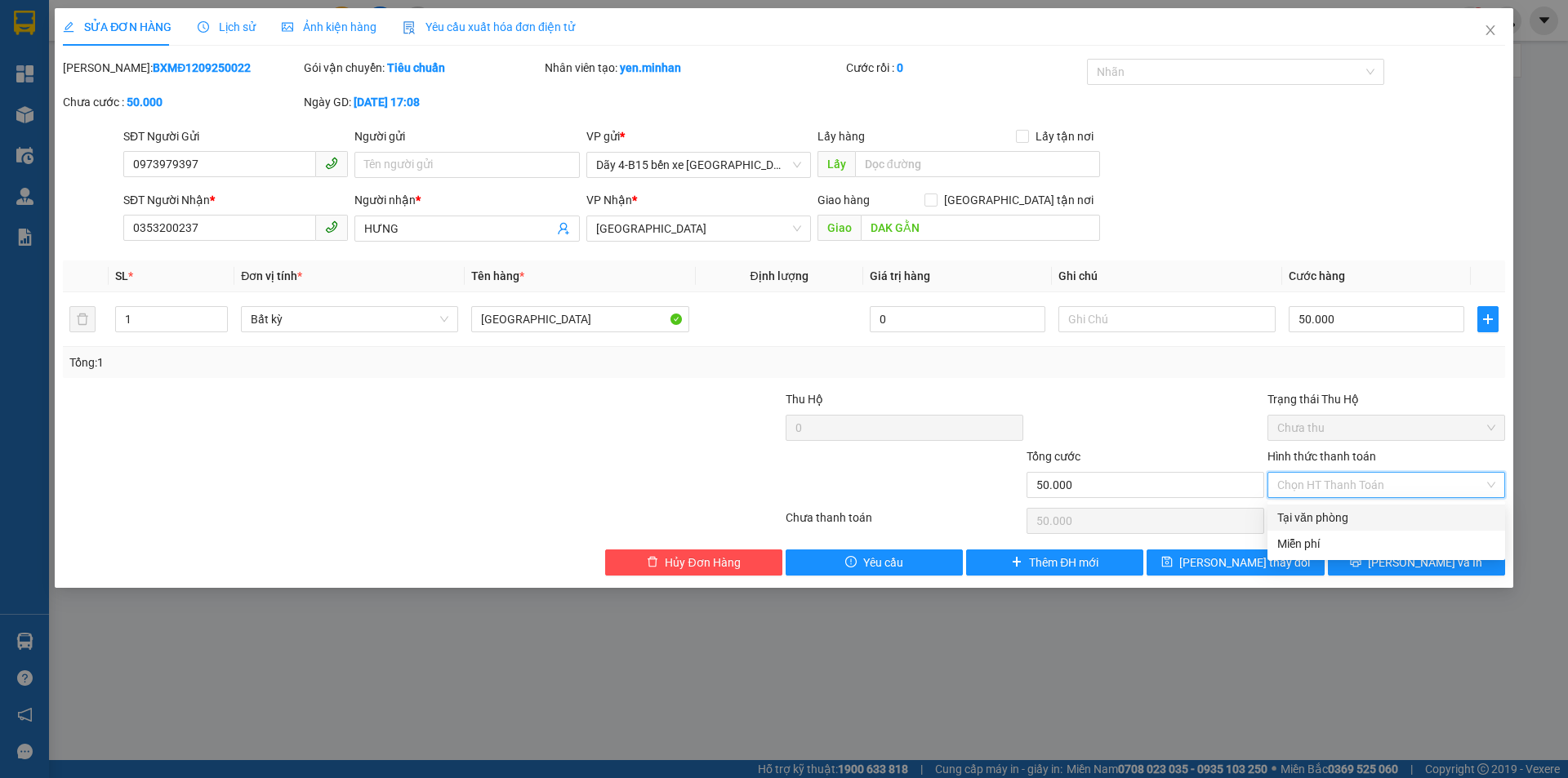
click at [1326, 513] on div "Tại văn phòng" at bounding box center [1386, 518] width 218 height 18
type input "0"
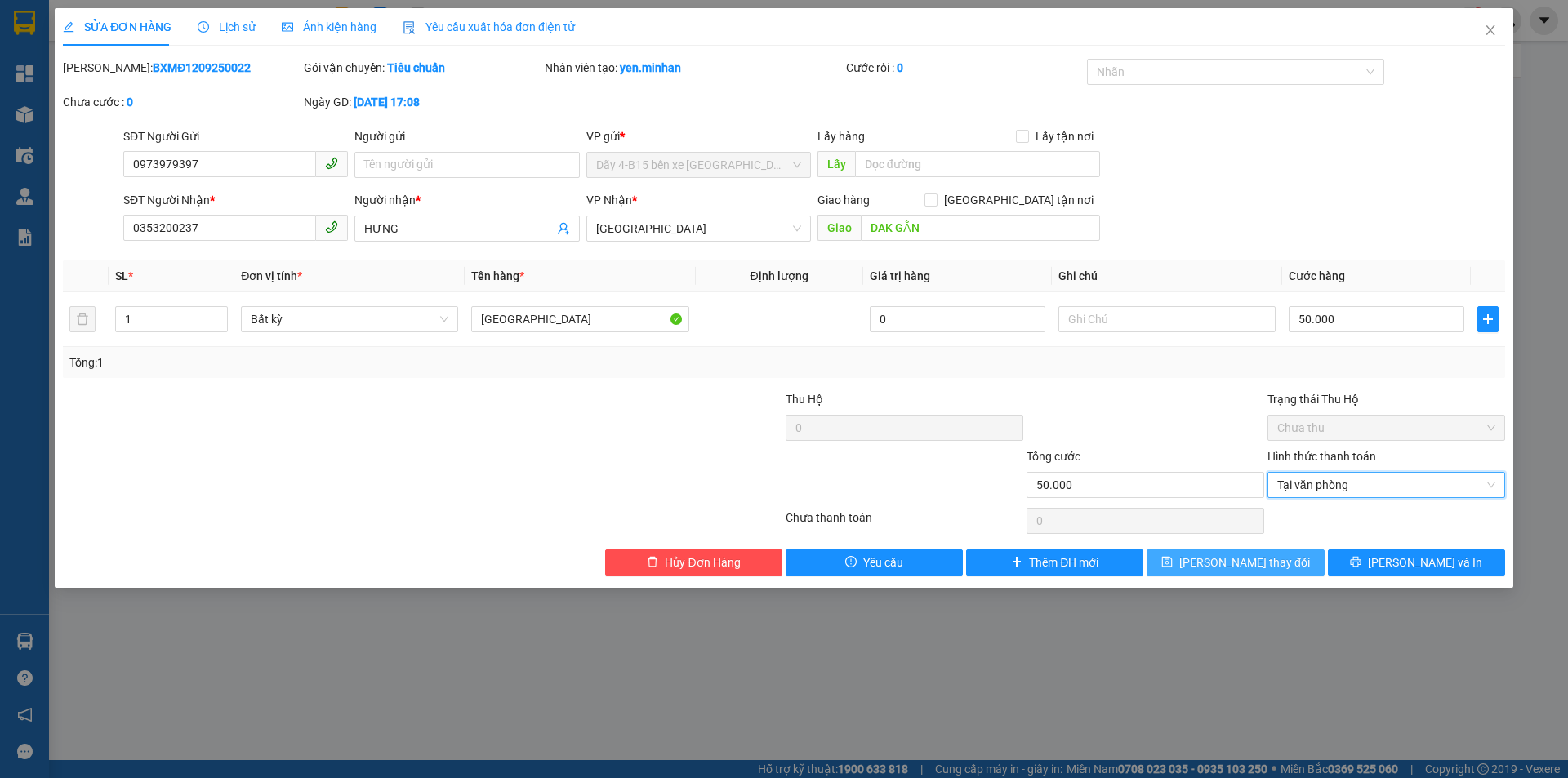
click at [1244, 561] on span "[PERSON_NAME] thay đổi" at bounding box center [1244, 562] width 131 height 18
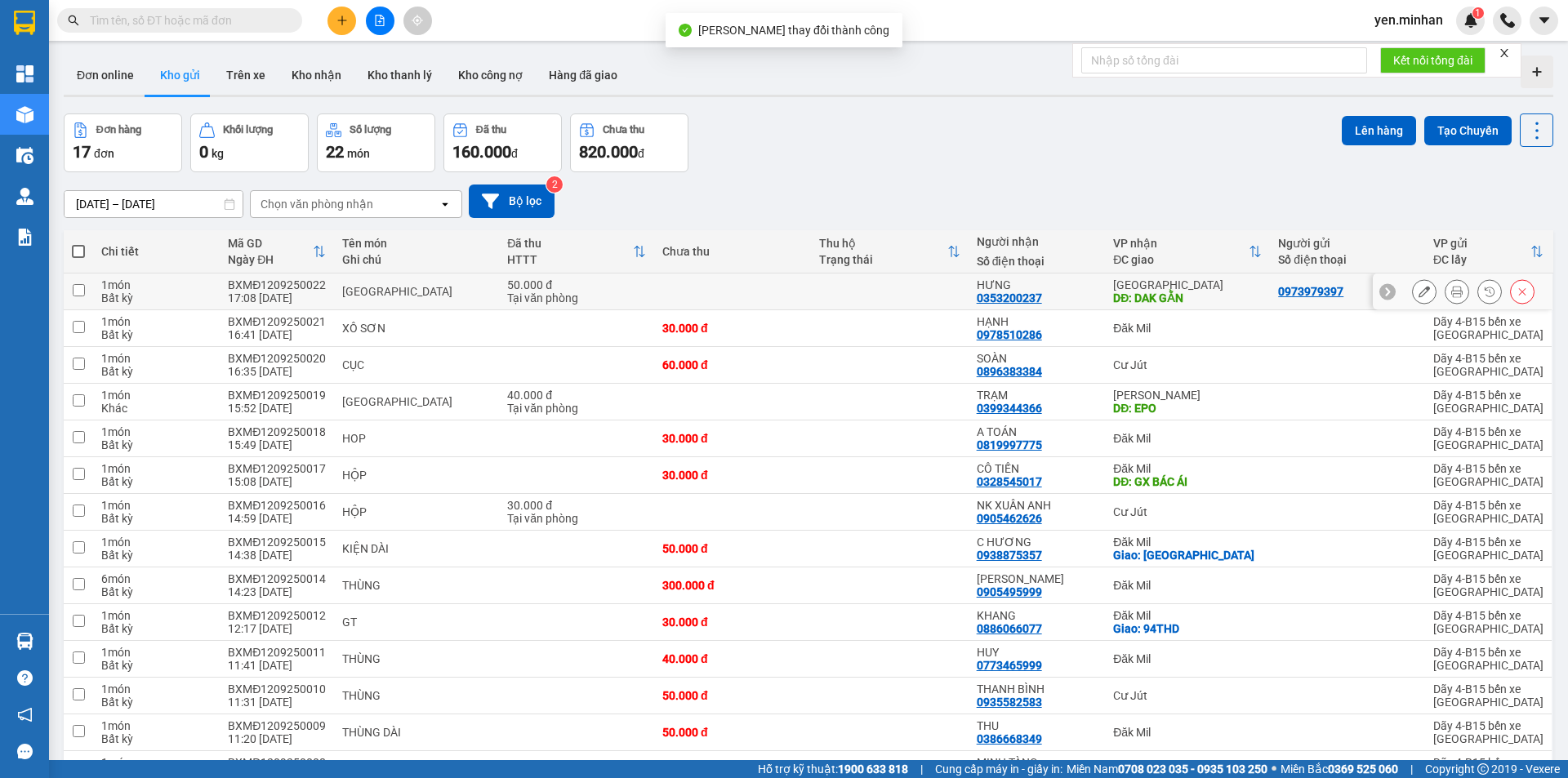
click at [1453, 294] on button at bounding box center [1456, 292] width 22 height 28
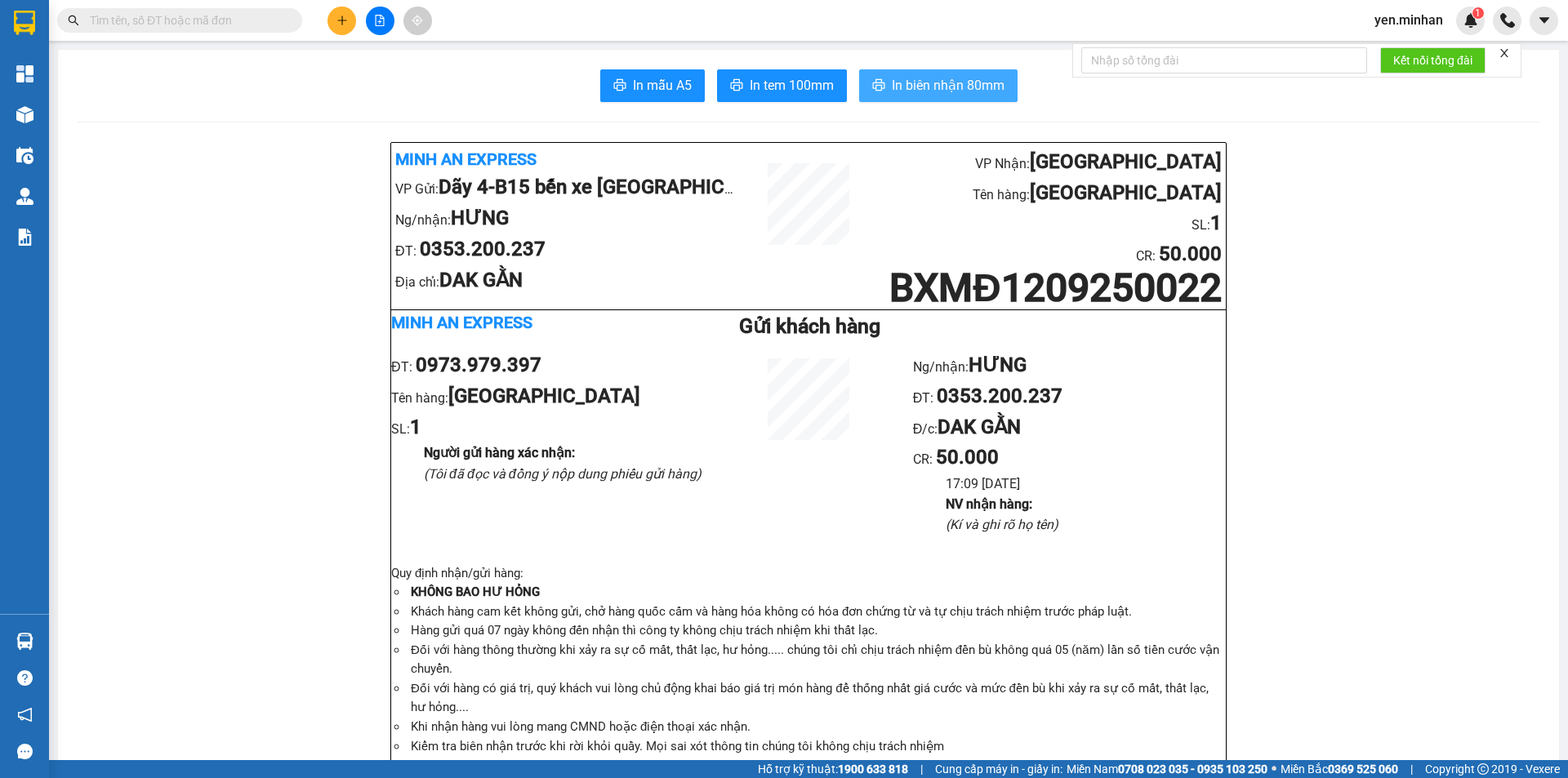
click at [909, 90] on span "In biên nhận 80mm" at bounding box center [947, 85] width 112 height 20
click at [810, 90] on span "In tem 100mm" at bounding box center [791, 85] width 84 height 20
click at [342, 16] on icon "plus" at bounding box center [342, 21] width 12 height 12
click at [395, 63] on div "Tạo đơn hàng" at bounding box center [406, 62] width 71 height 18
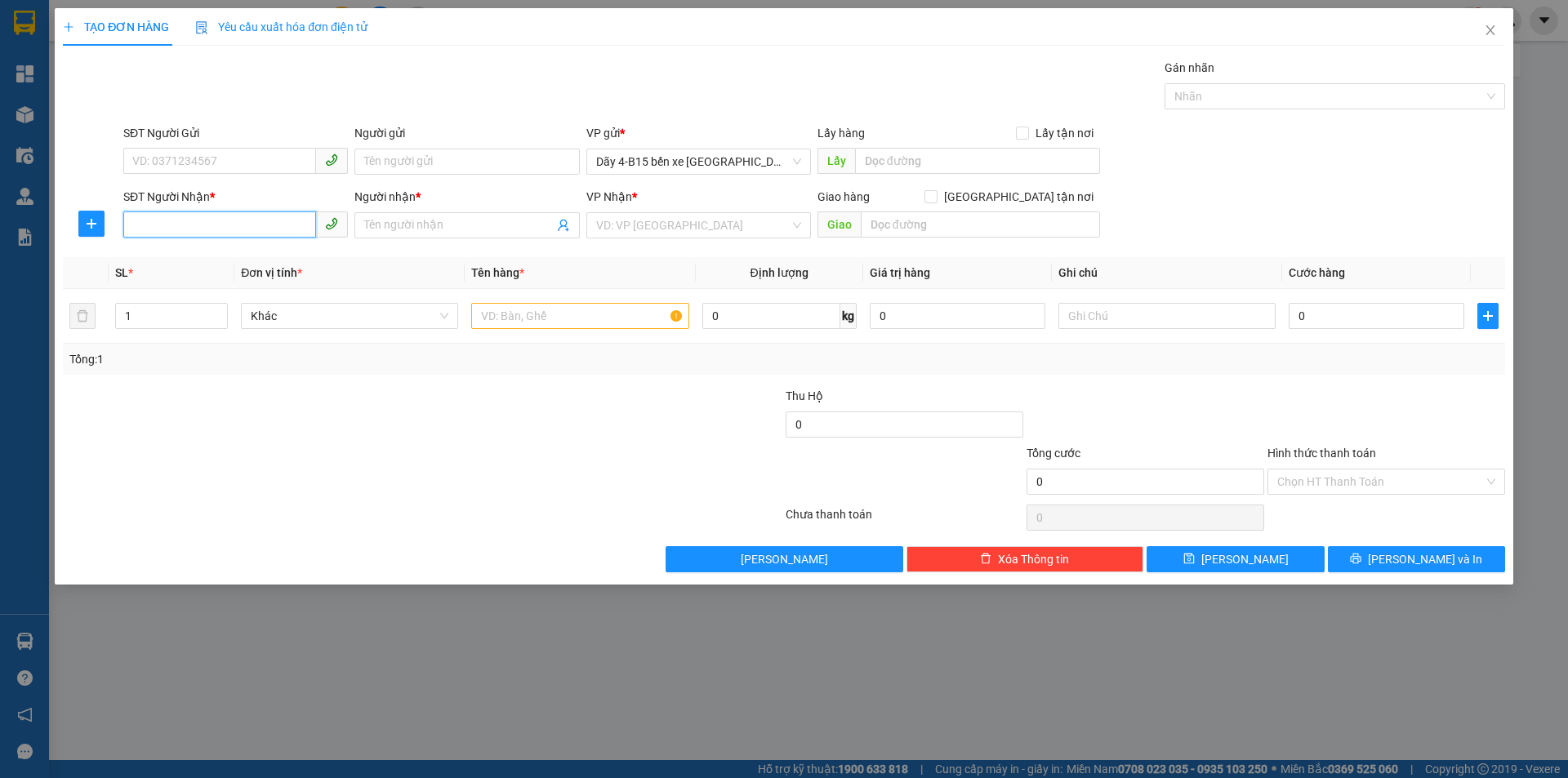
click at [234, 222] on input "SĐT Người Nhận *" at bounding box center [219, 224] width 192 height 26
type input "714"
click at [231, 228] on input "714" at bounding box center [219, 224] width 192 height 26
click at [232, 228] on input "714" at bounding box center [219, 224] width 192 height 26
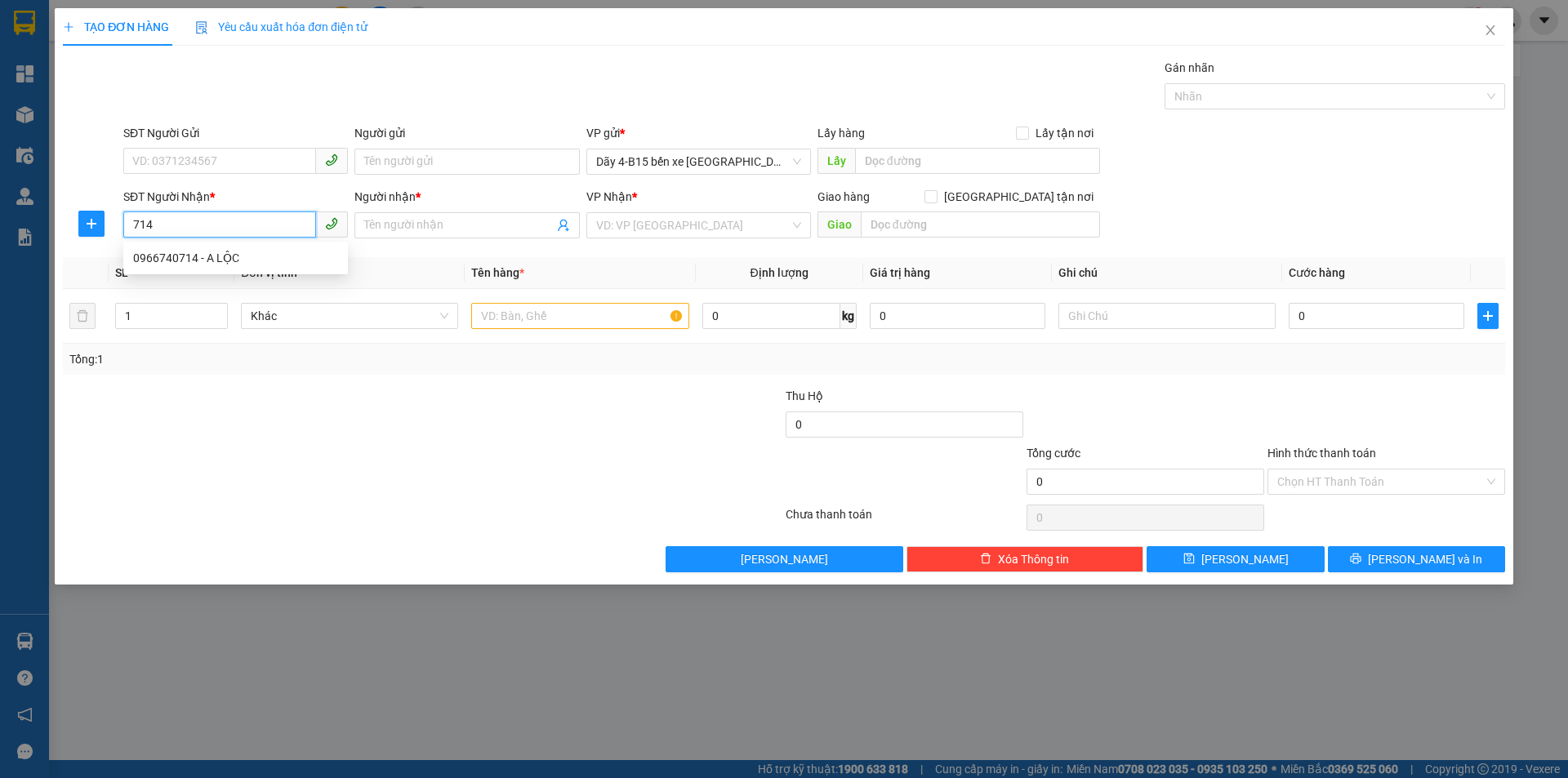
click at [232, 228] on input "714" at bounding box center [219, 224] width 192 height 26
click at [236, 223] on input "SĐT Người Nhận *" at bounding box center [219, 224] width 192 height 26
click at [200, 255] on div "0984117719 - VINH" at bounding box center [236, 258] width 205 height 18
type input "0984117719"
type input "VINH"
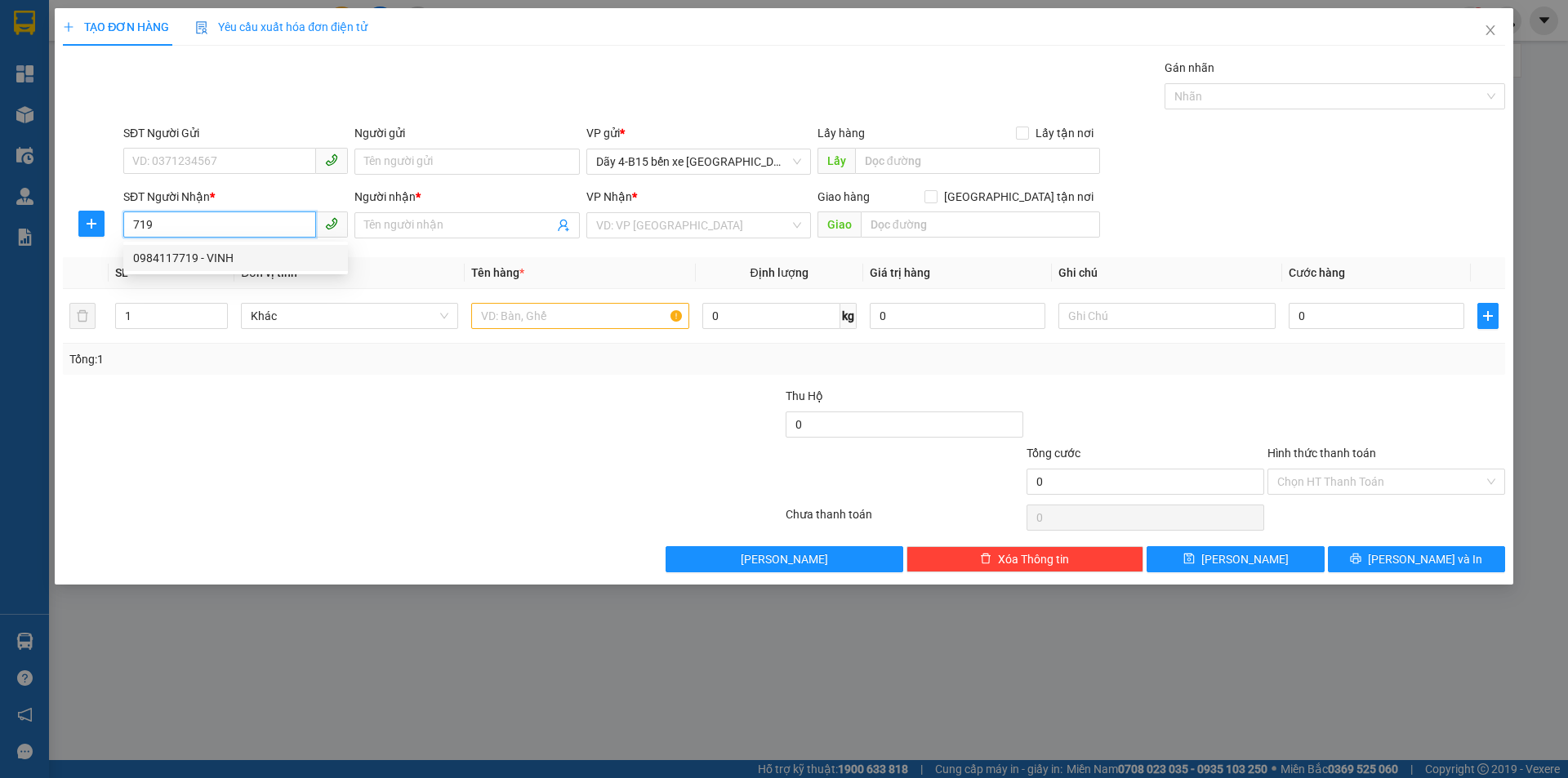
type input "ĐẮK WIL"
type input "0984117719"
drag, startPoint x: 614, startPoint y: 310, endPoint x: 610, endPoint y: 297, distance: 13.6
click at [613, 310] on input "text" at bounding box center [579, 316] width 217 height 26
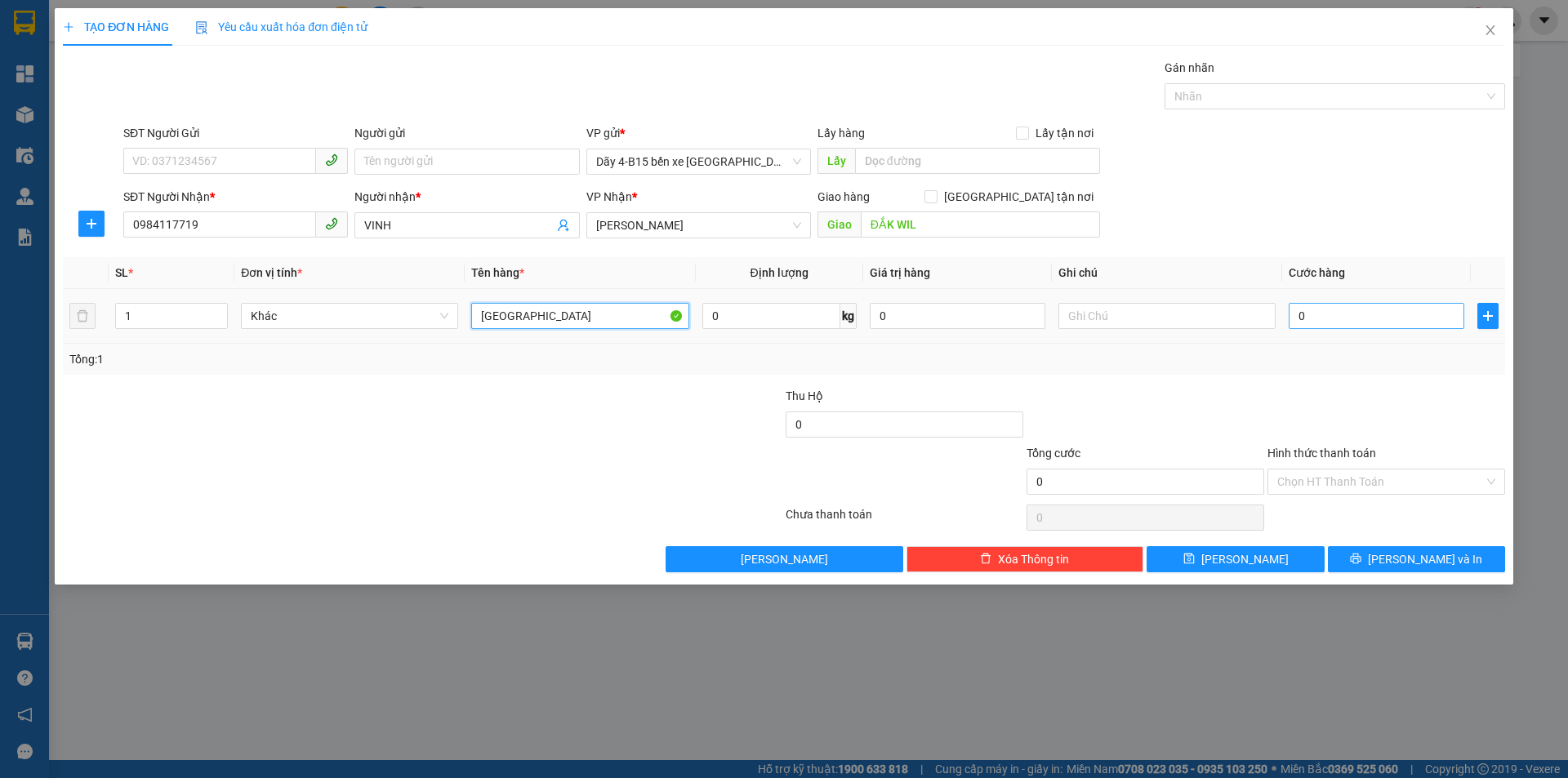
type input "[GEOGRAPHIC_DATA]"
click at [1319, 313] on input "0" at bounding box center [1376, 316] width 176 height 26
type input "4"
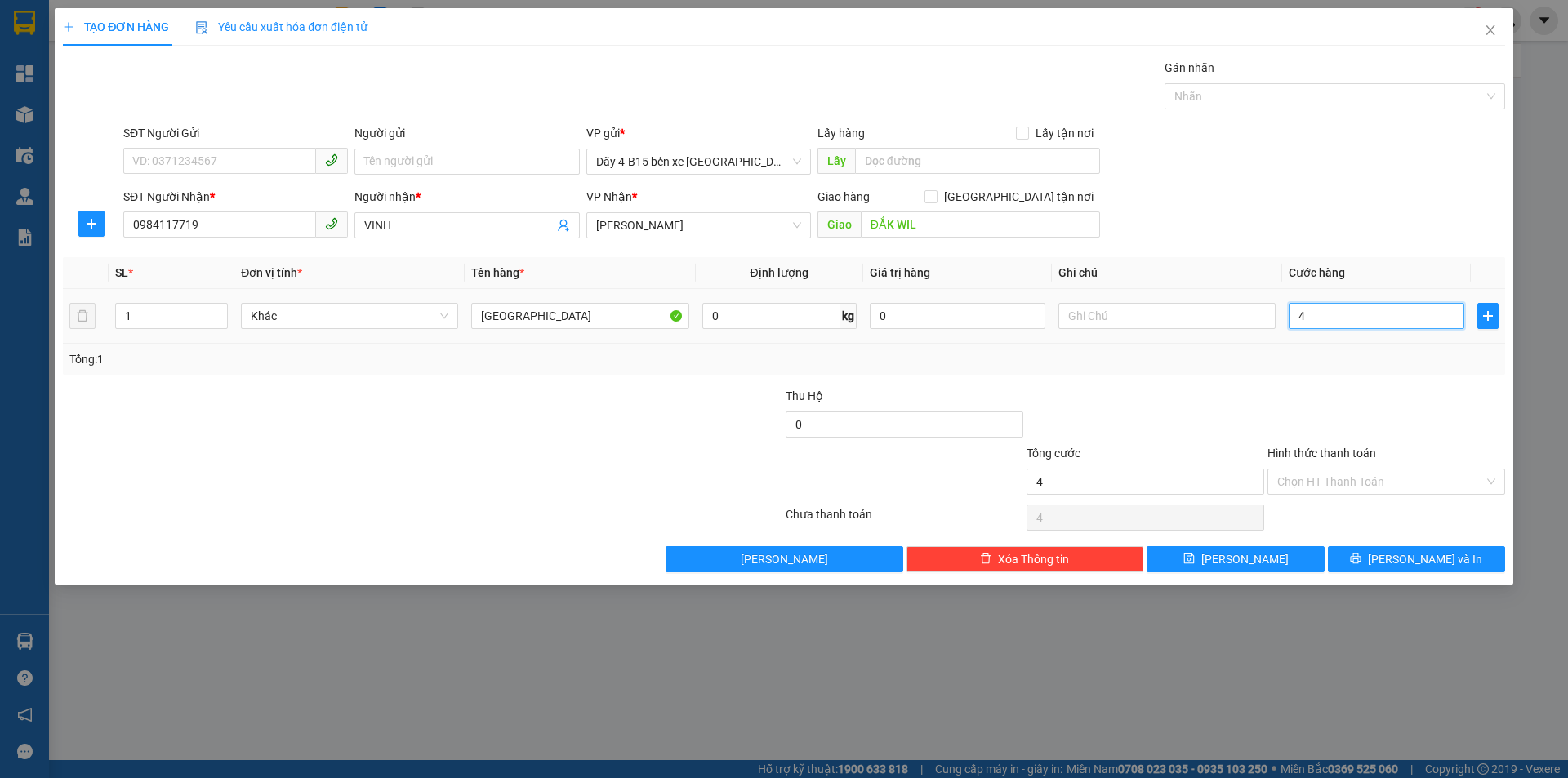
type input "40"
type input "40.000"
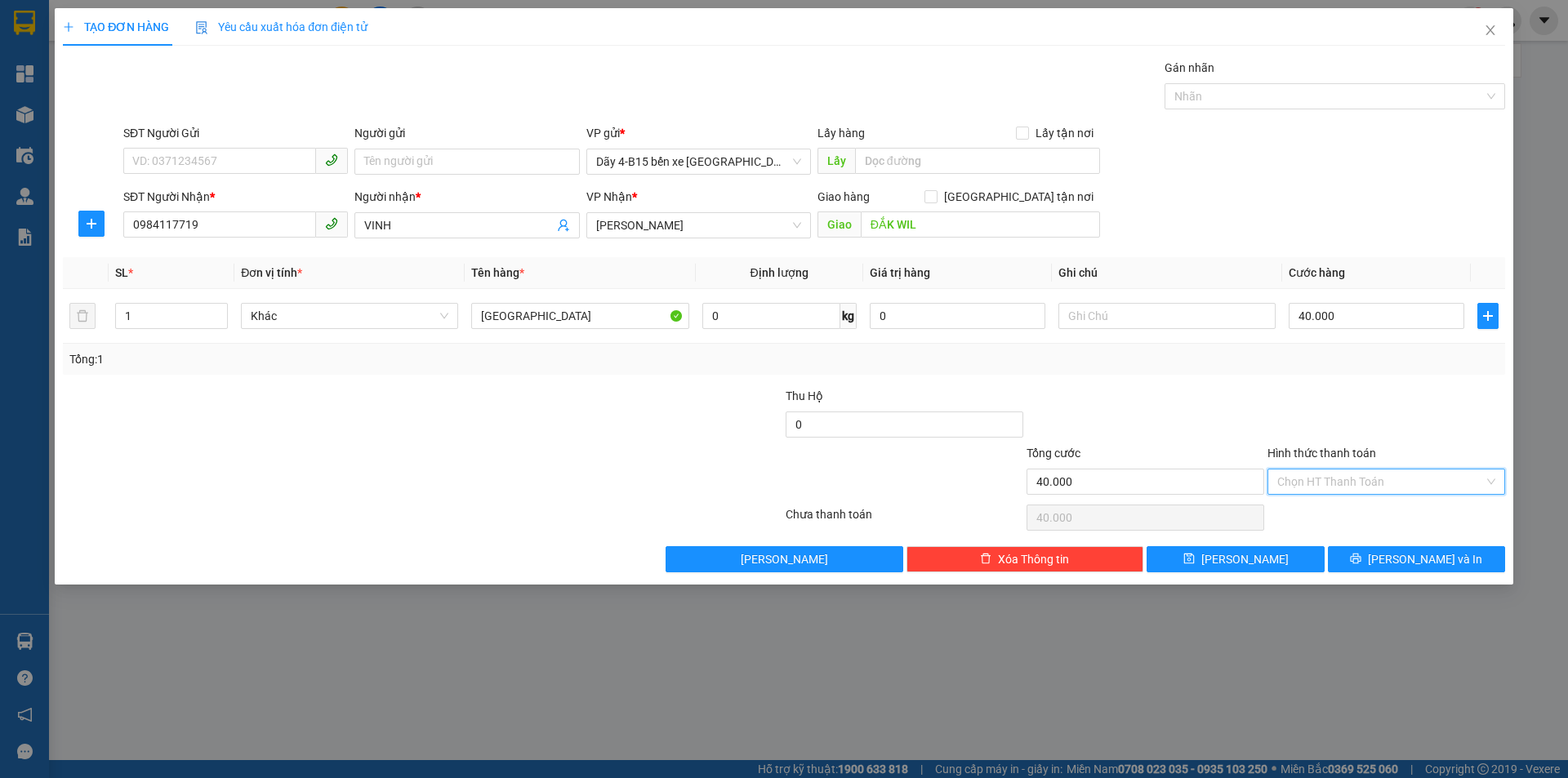
click at [1350, 488] on input "Hình thức thanh toán" at bounding box center [1381, 481] width 207 height 24
click at [1341, 517] on div "Tại văn phòng" at bounding box center [1386, 515] width 218 height 18
type input "0"
drag, startPoint x: 1390, startPoint y: 560, endPoint x: 1389, endPoint y: 549, distance: 11.0
click at [1361, 559] on icon "printer" at bounding box center [1356, 558] width 12 height 12
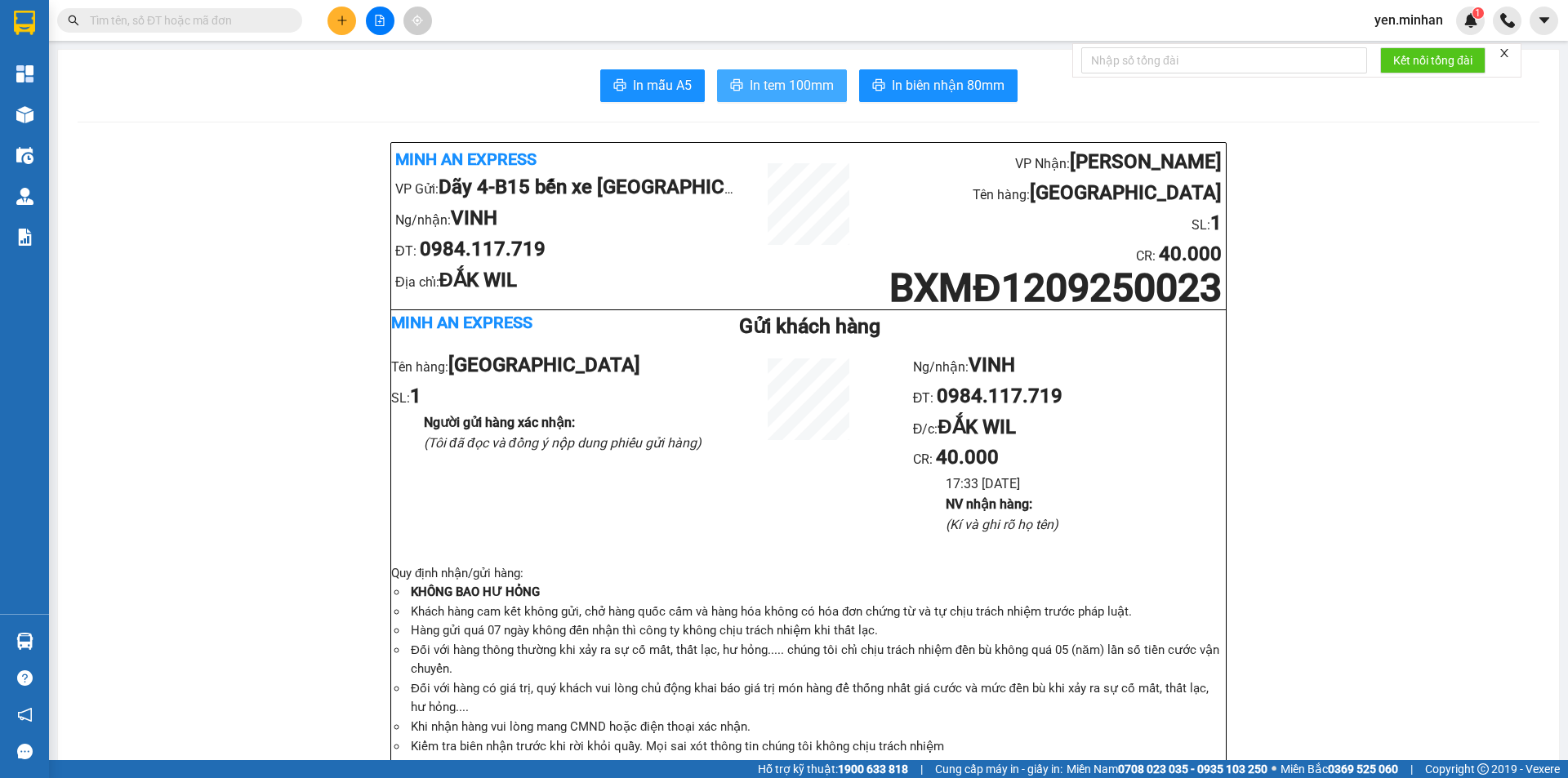
click at [765, 86] on span "In tem 100mm" at bounding box center [791, 85] width 84 height 20
click at [346, 28] on button at bounding box center [342, 21] width 28 height 28
click at [402, 75] on div "Tạo đơn hàng" at bounding box center [398, 61] width 122 height 31
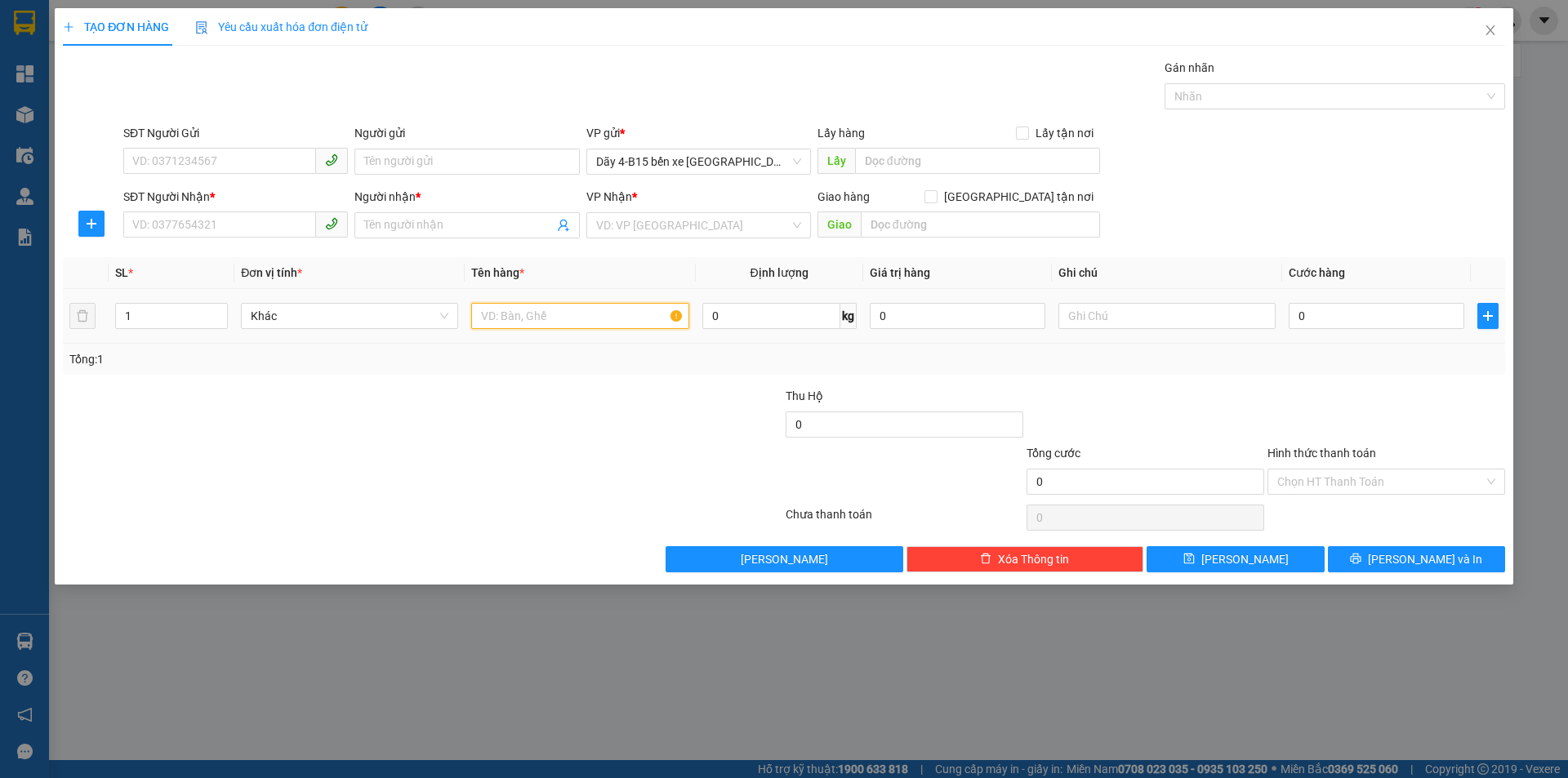
click at [559, 320] on input "text" at bounding box center [579, 316] width 217 height 26
type input "TH GIẤY"
click at [265, 227] on input "SĐT Người Nhận *" at bounding box center [219, 224] width 192 height 26
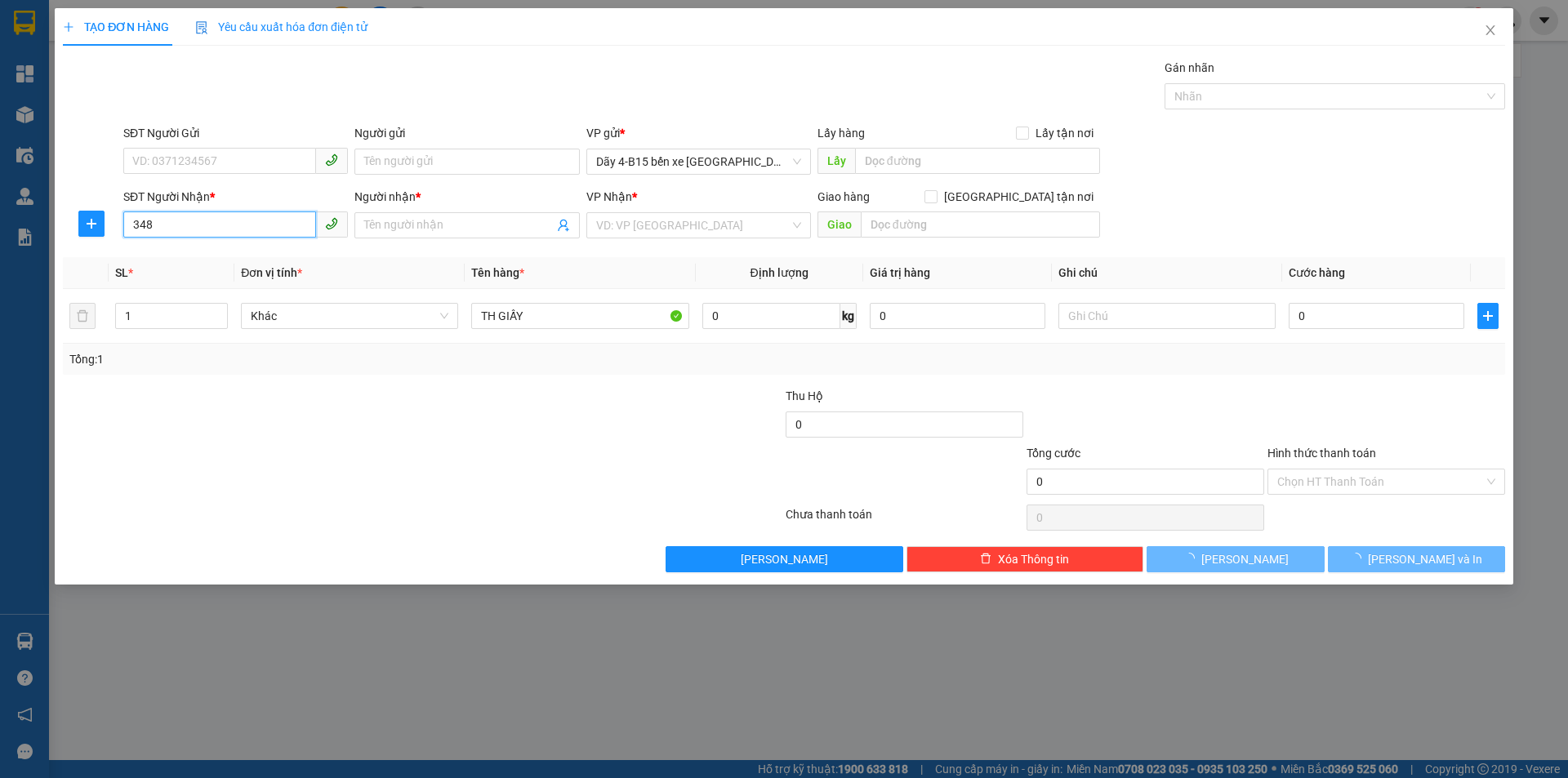
click at [265, 227] on input "348" at bounding box center [219, 224] width 192 height 26
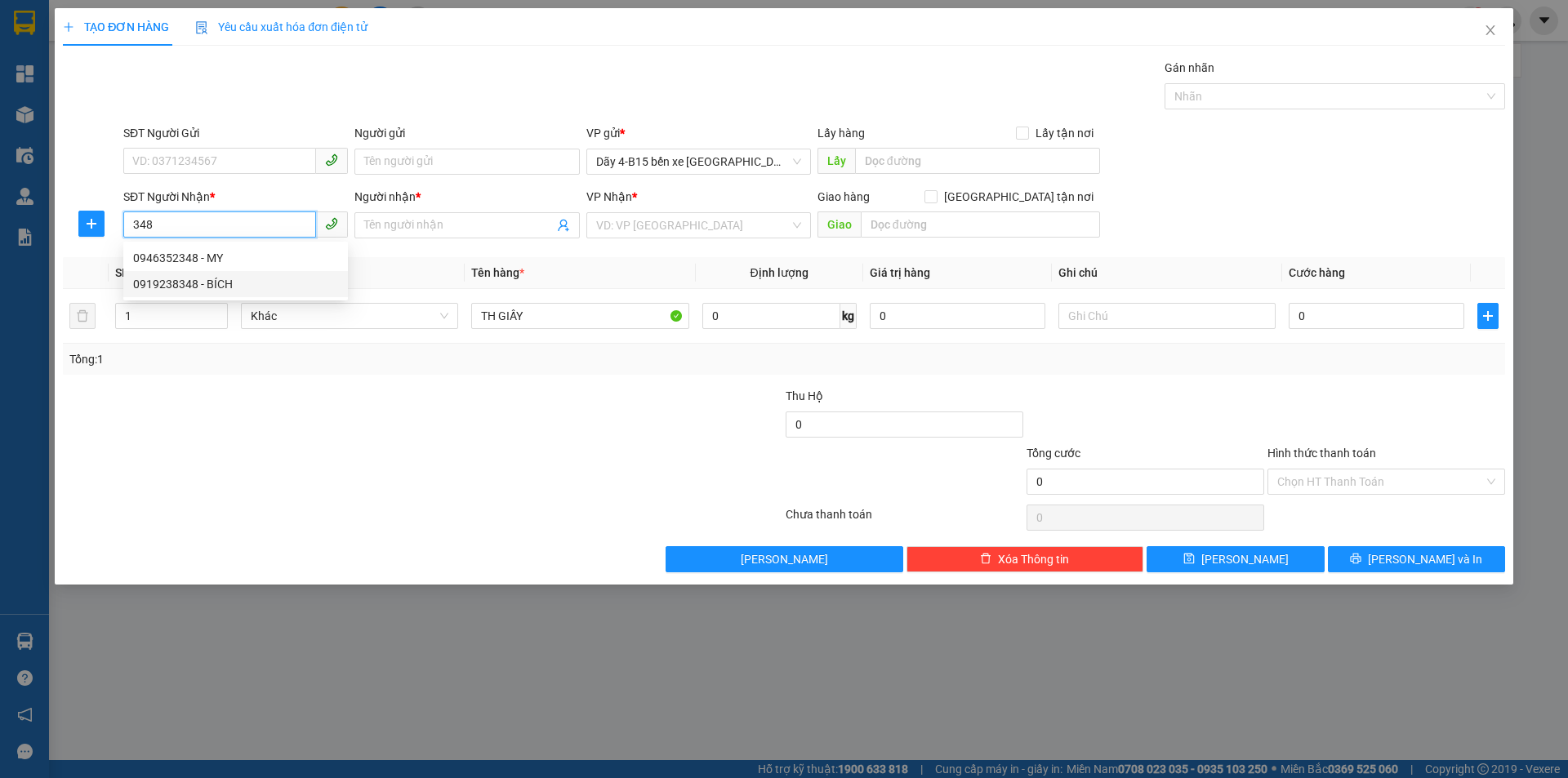
click at [177, 277] on div "0919238348 - BÍCH" at bounding box center [236, 284] width 205 height 18
type input "0919238348"
type input "BÍCH"
type input "0919238348"
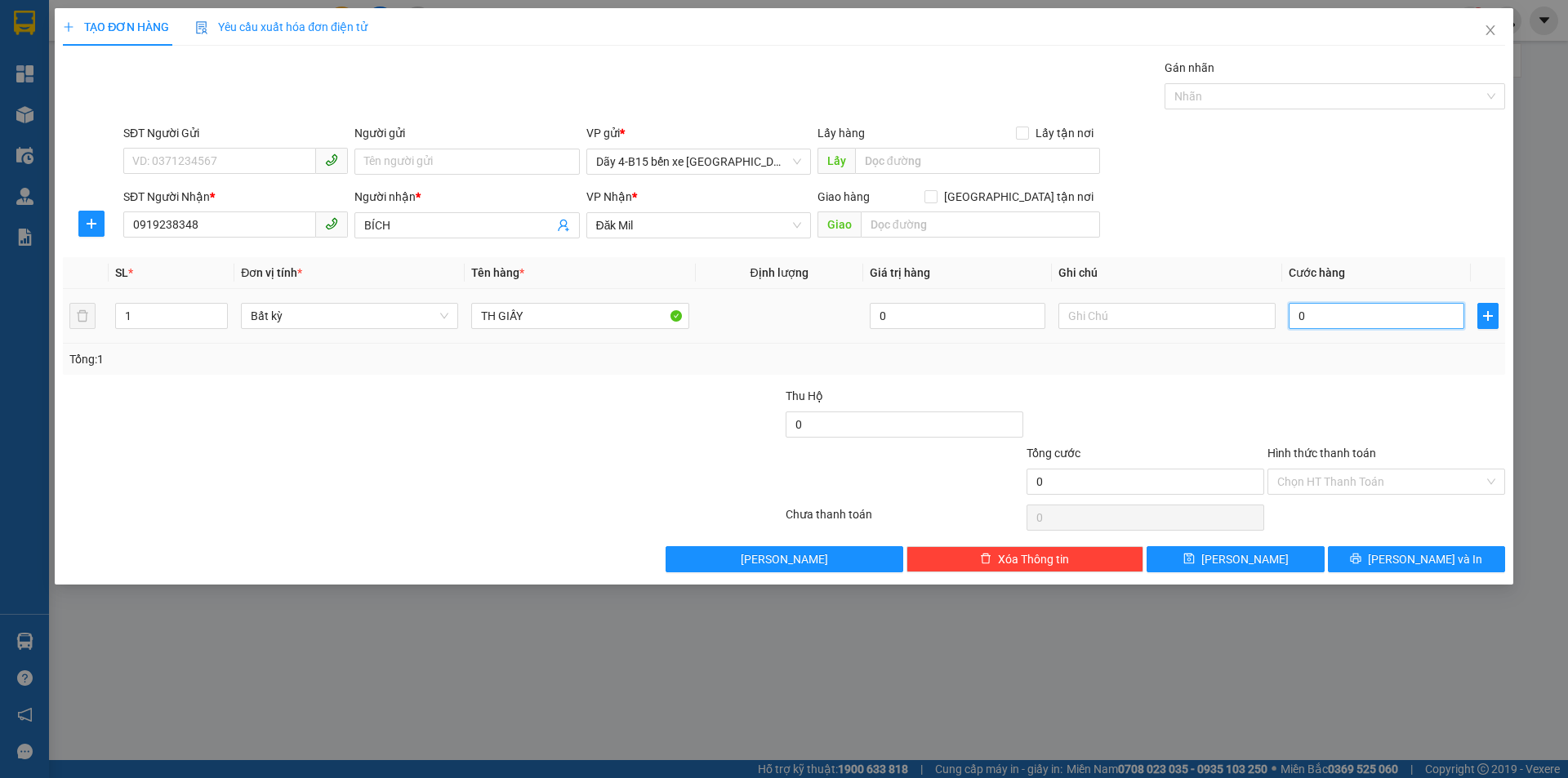
click at [1308, 313] on input "0" at bounding box center [1376, 316] width 176 height 26
click at [1431, 571] on div "TẠO ĐƠN HÀNG Yêu cầu xuất hóa đơn điện tử Transit Pickup Surcharge Ids Transit …" at bounding box center [784, 297] width 1458 height 576
drag, startPoint x: 1426, startPoint y: 552, endPoint x: 1274, endPoint y: 463, distance: 176.1
click at [1424, 552] on span "[PERSON_NAME] và In" at bounding box center [1424, 560] width 114 height 18
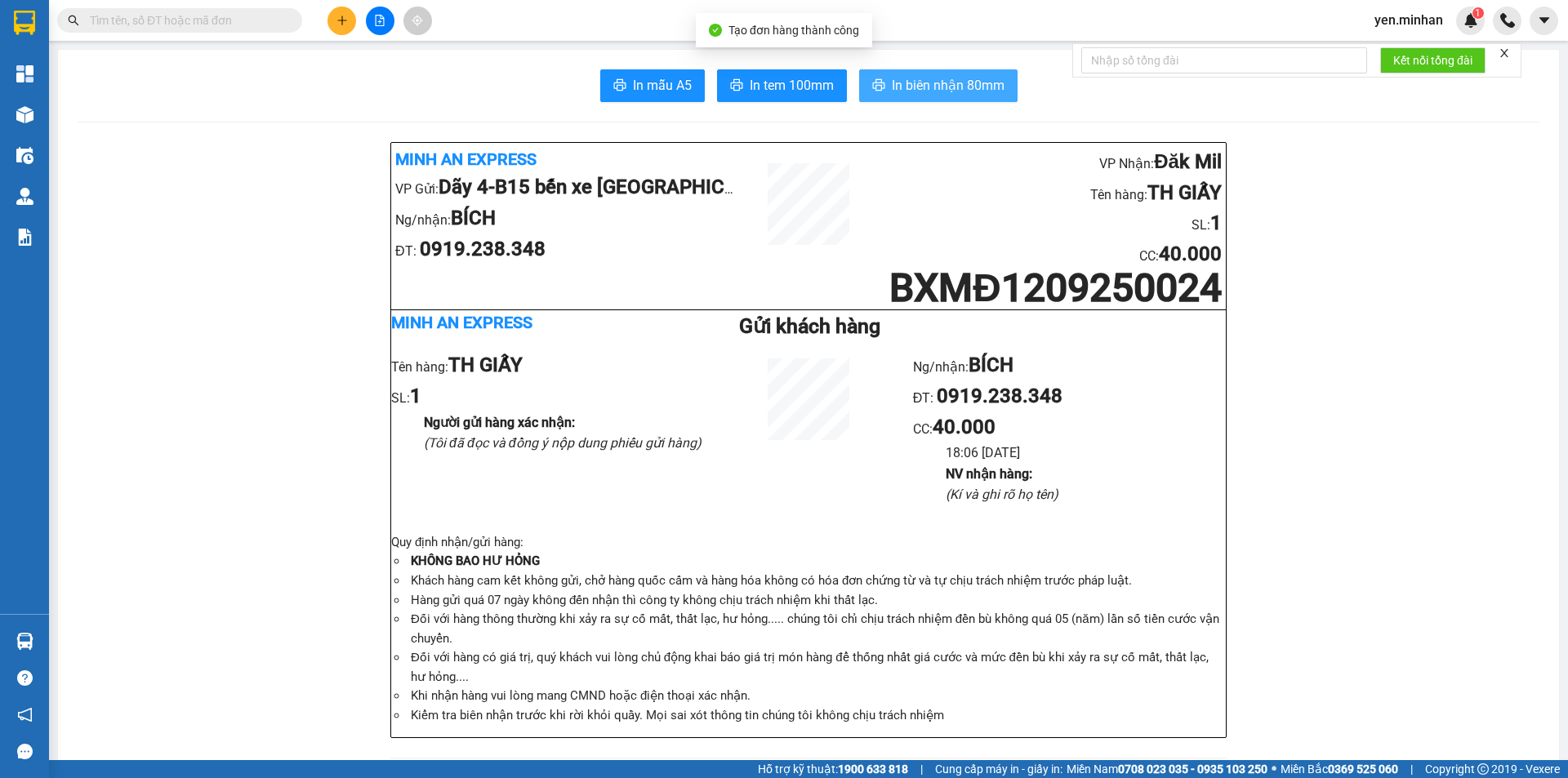
click at [946, 89] on span "In biên nhận 80mm" at bounding box center [947, 85] width 112 height 20
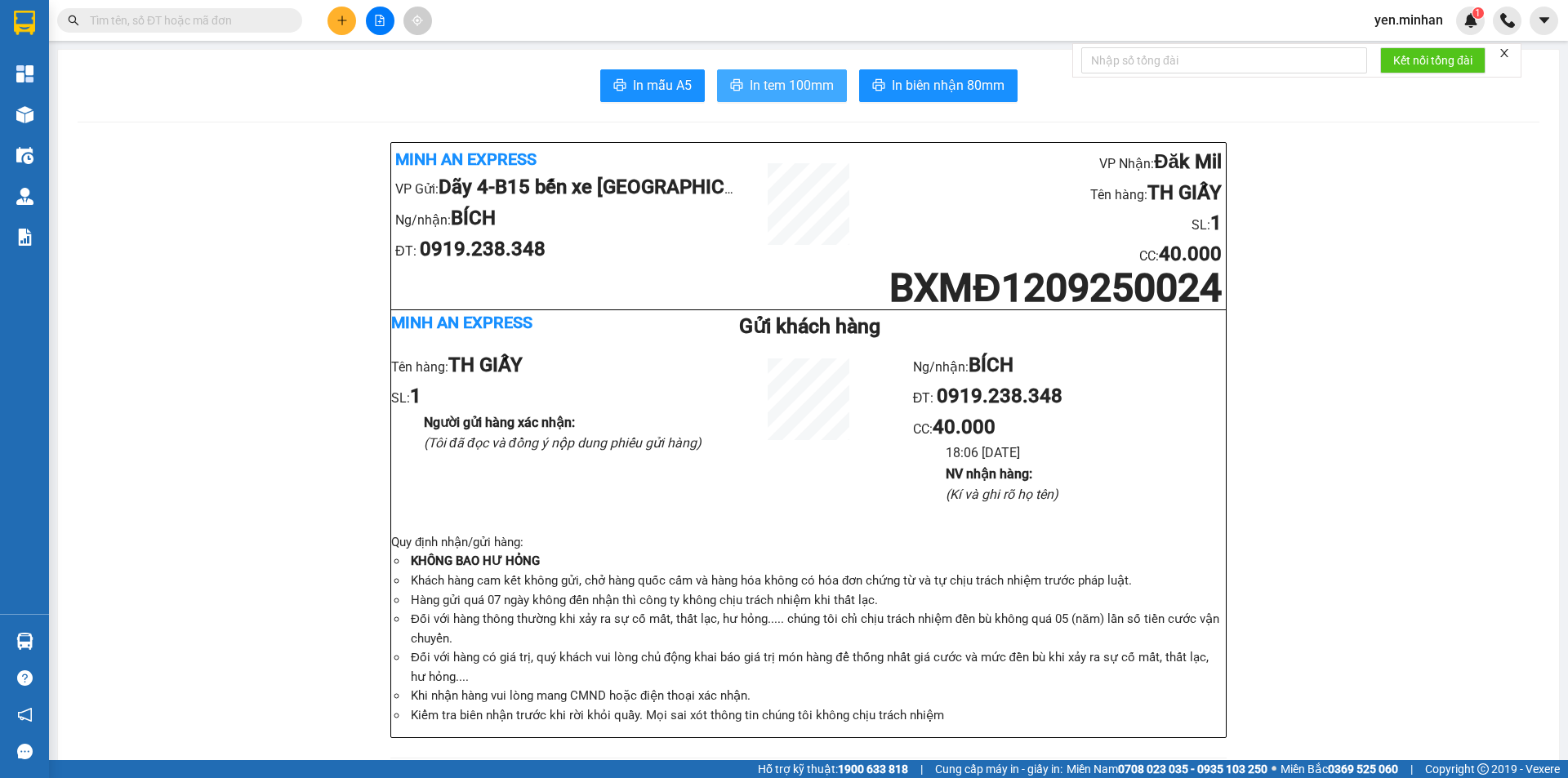
click at [816, 94] on span "In tem 100mm" at bounding box center [791, 85] width 84 height 20
